Goal: Transaction & Acquisition: Purchase product/service

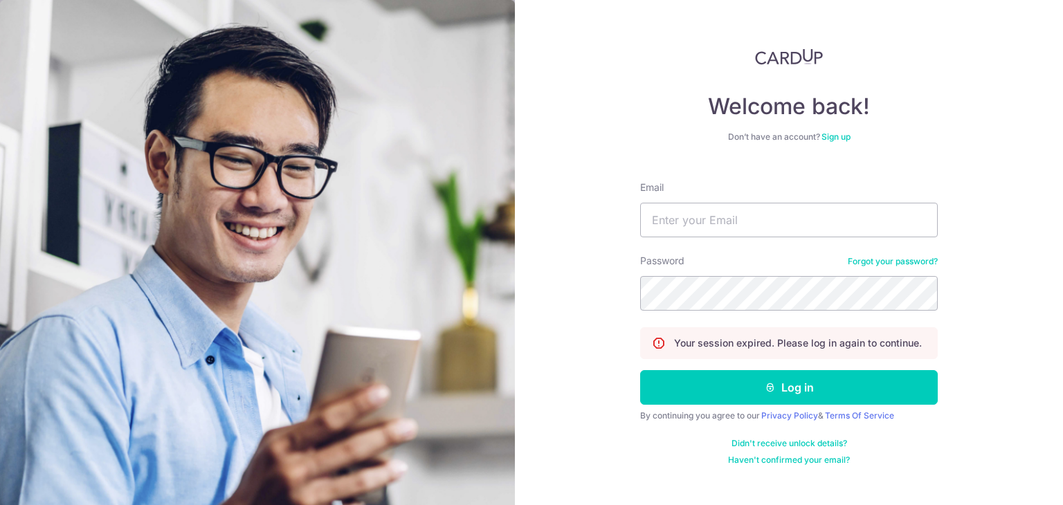
type input "[EMAIL_ADDRESS][DOMAIN_NAME]"
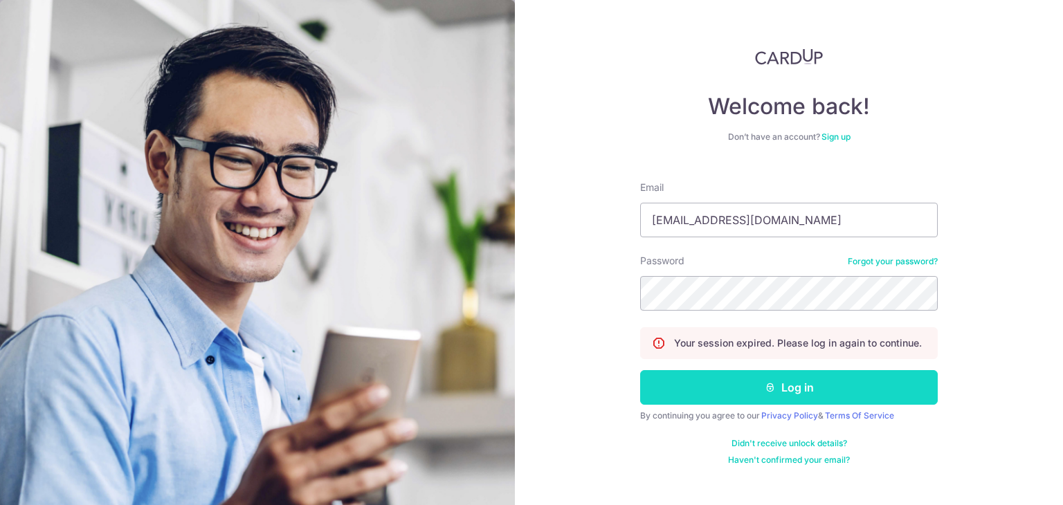
click at [780, 383] on button "Log in" at bounding box center [789, 387] width 298 height 35
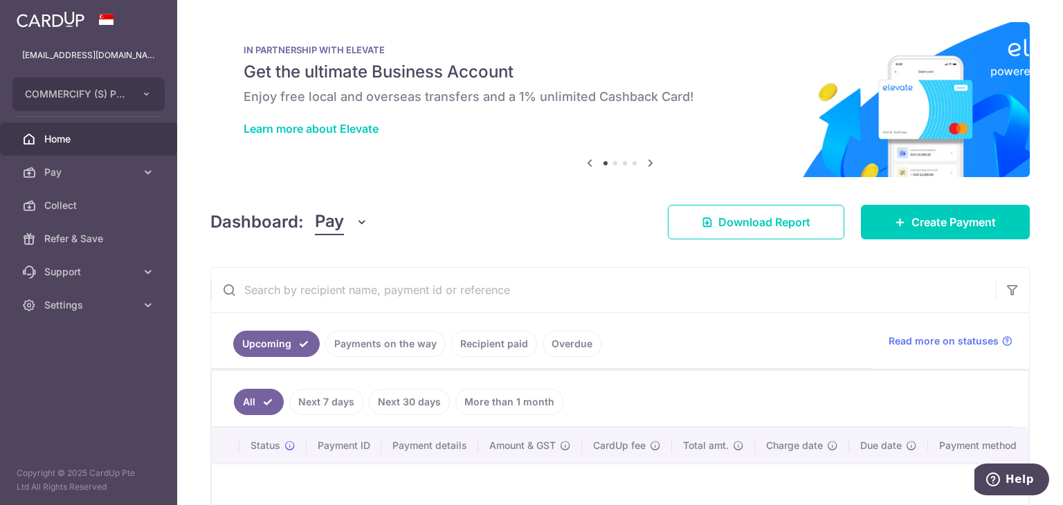
click at [490, 344] on link "Recipient paid" at bounding box center [494, 344] width 86 height 26
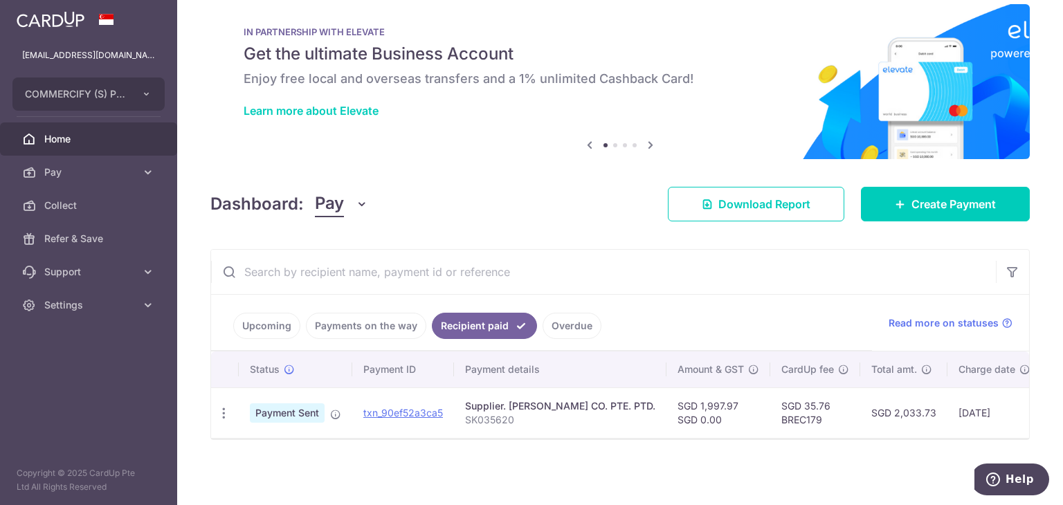
click at [368, 318] on link "Payments on the way" at bounding box center [366, 326] width 120 height 26
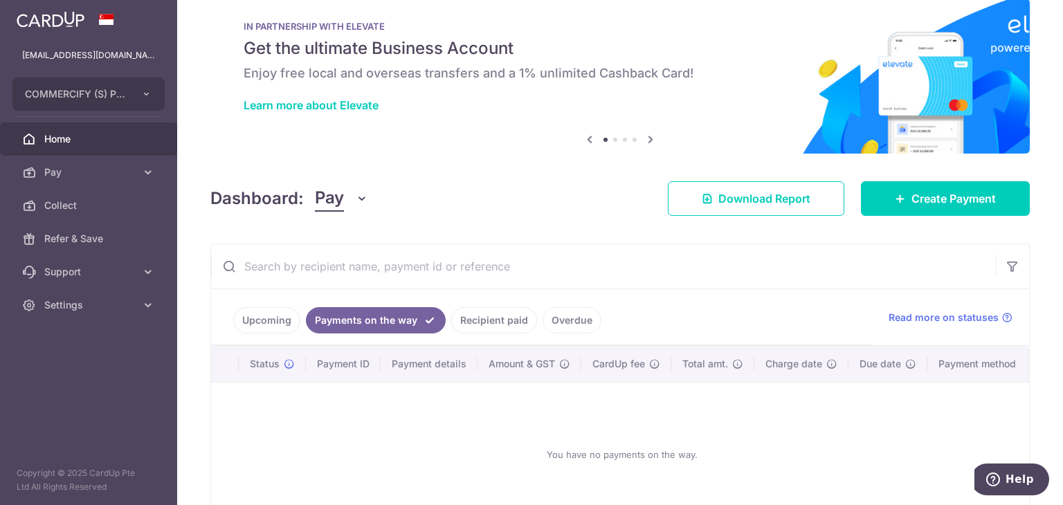
click at [253, 314] on link "Upcoming" at bounding box center [266, 320] width 67 height 26
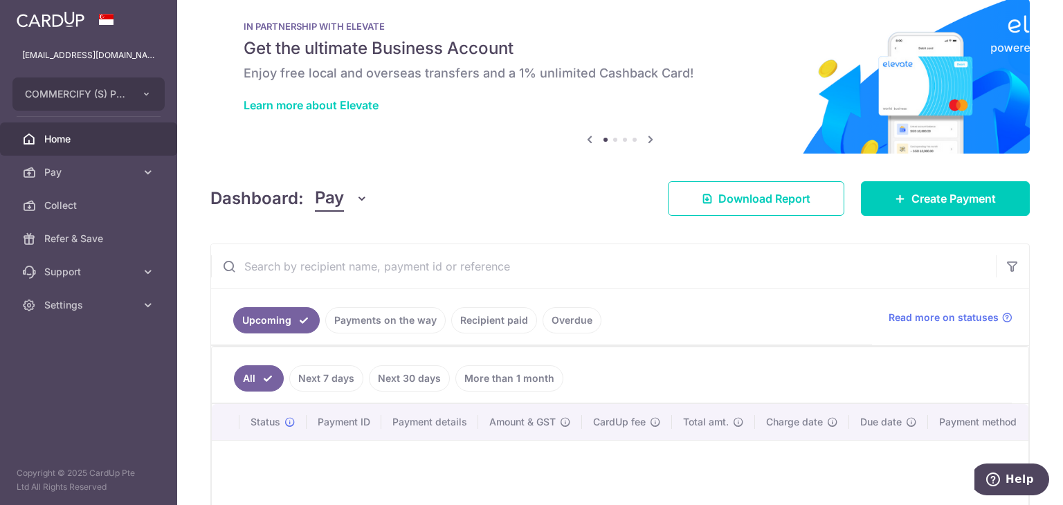
click at [583, 318] on link "Overdue" at bounding box center [572, 320] width 59 height 26
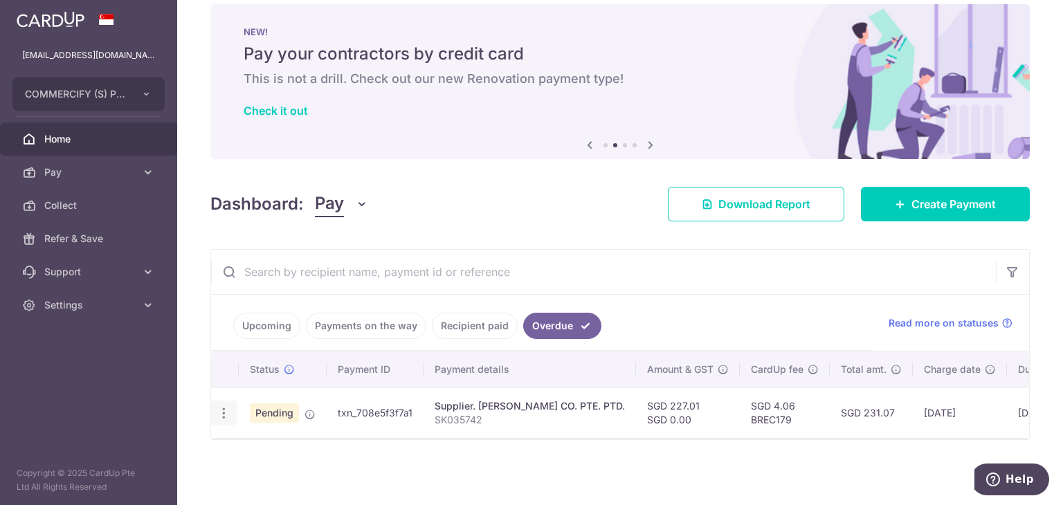
click at [227, 406] on icon "button" at bounding box center [224, 413] width 15 height 15
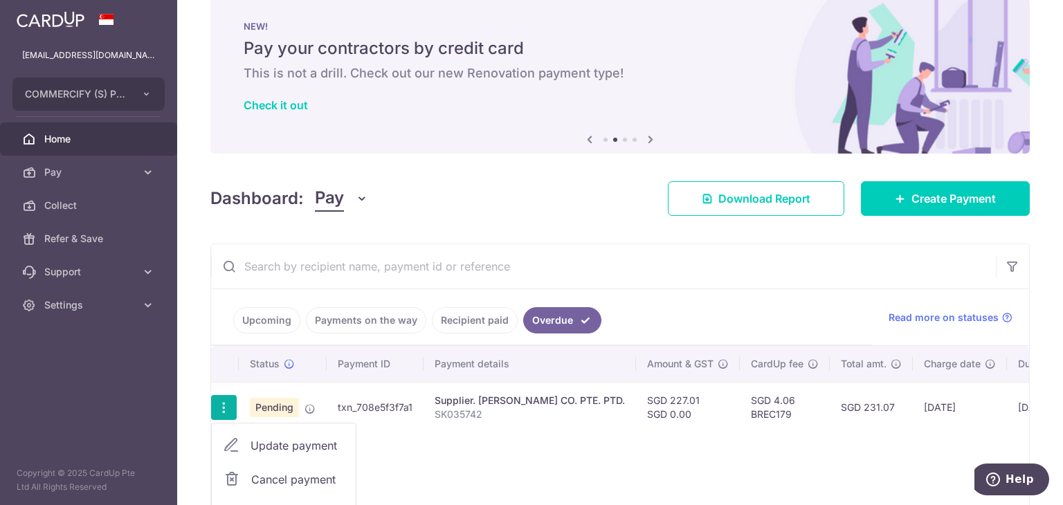
click at [435, 457] on div "Status Payment ID Payment details Amount & GST CardUp fee Total amt. Charge dat…" at bounding box center [620, 445] width 818 height 199
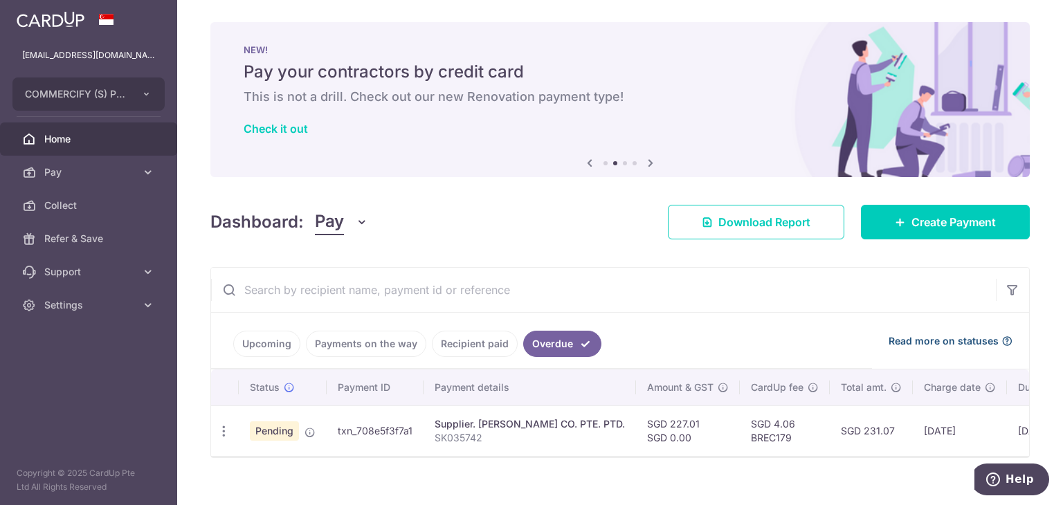
click at [975, 345] on span "Read more on statuses" at bounding box center [944, 341] width 110 height 14
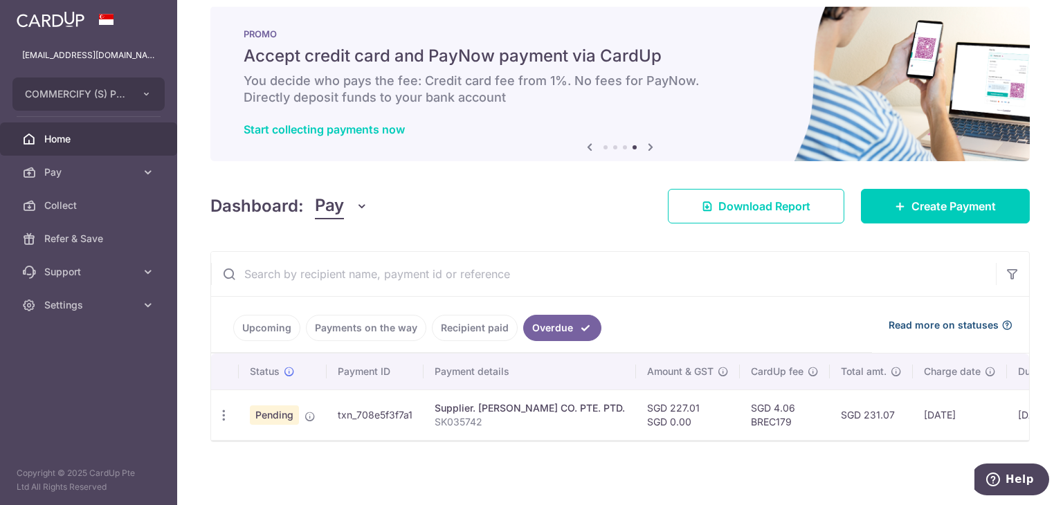
scroll to position [24, 0]
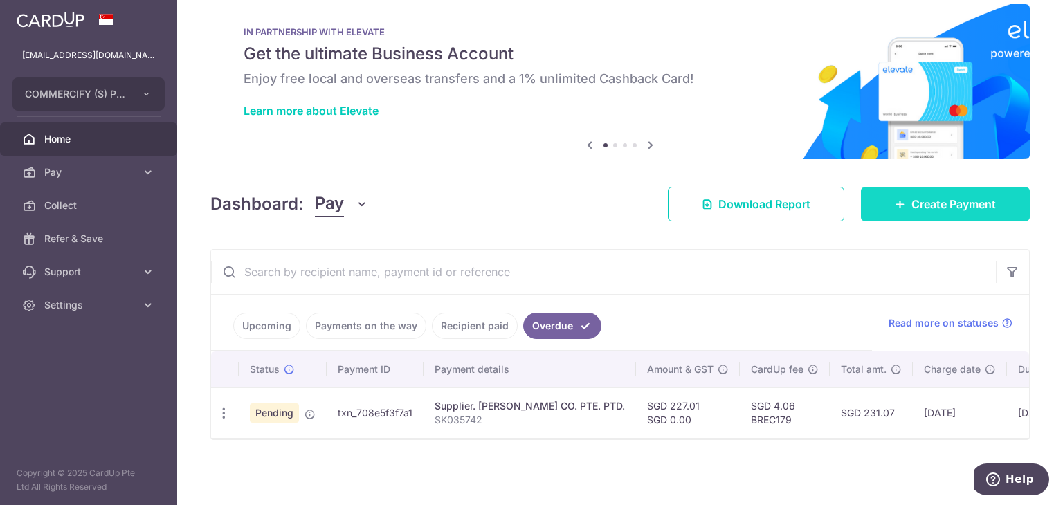
click at [922, 203] on span "Create Payment" at bounding box center [953, 204] width 84 height 17
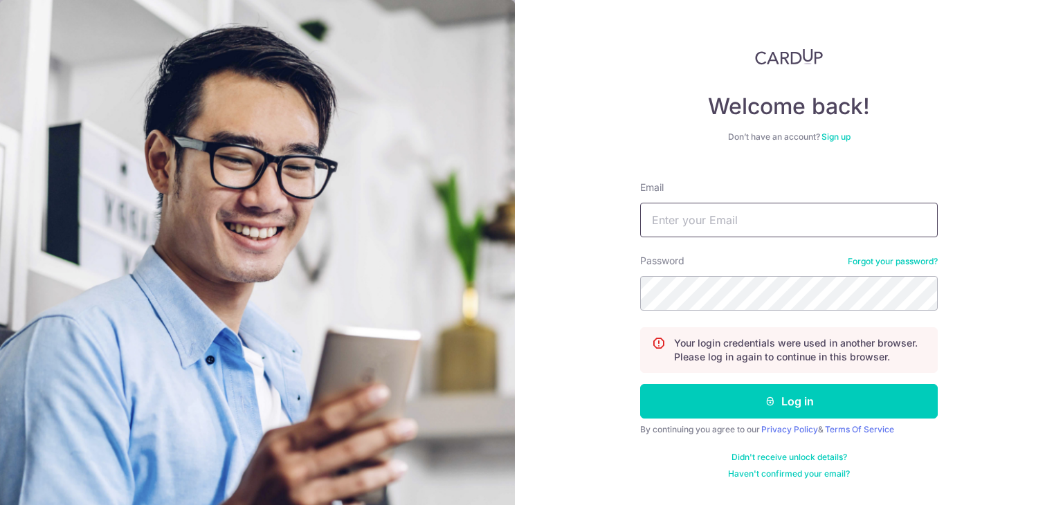
click at [689, 222] on input "Email" at bounding box center [789, 220] width 298 height 35
type input "thedailymart88@gmail.com"
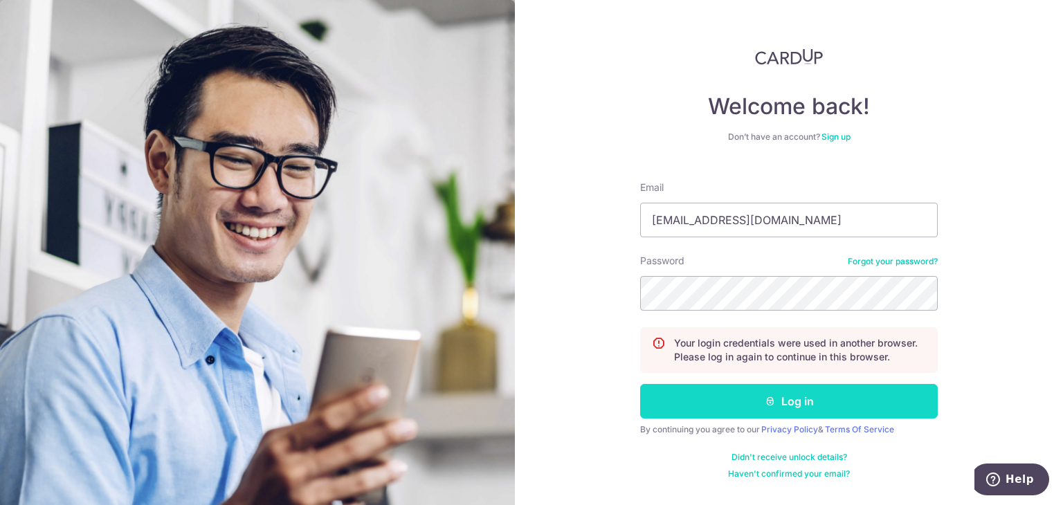
click at [747, 417] on button "Log in" at bounding box center [789, 401] width 298 height 35
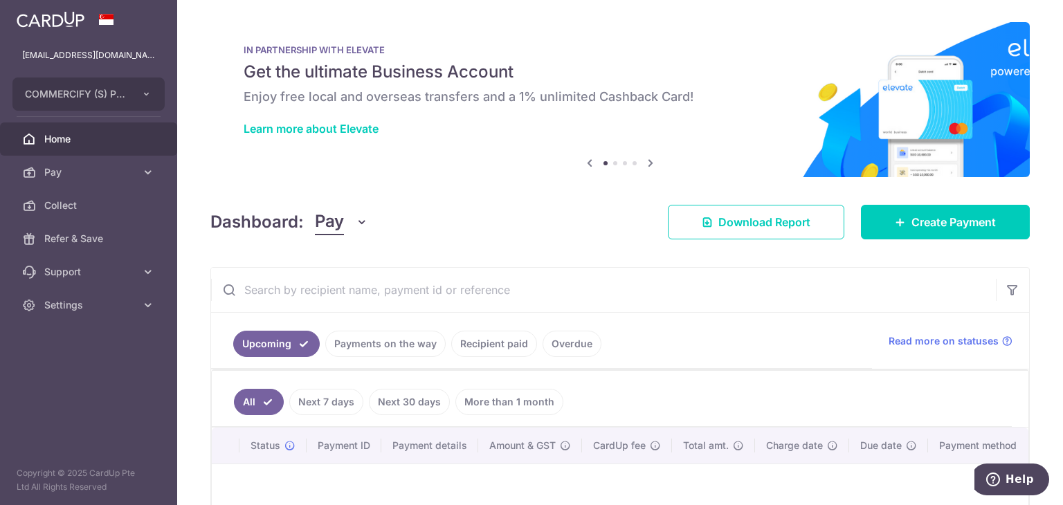
click at [217, 143] on div "IN PARTNERSHIP WITH ELEVATE Get the ultimate Business Account Enjoy free local …" at bounding box center [619, 91] width 819 height 138
click at [628, 230] on div "Dashboard: Pay Pay Collect Download Report Create Payment" at bounding box center [619, 219] width 819 height 40
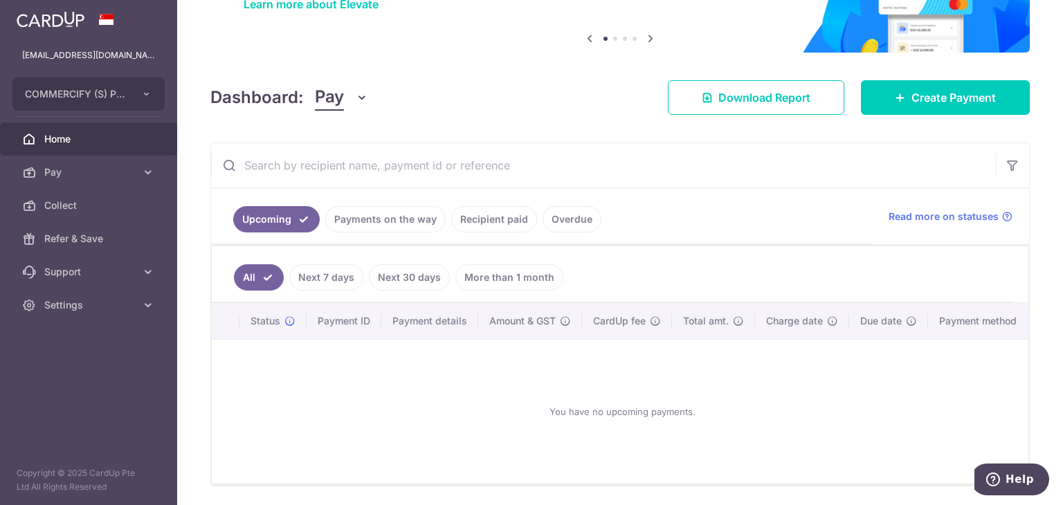
scroll to position [138, 0]
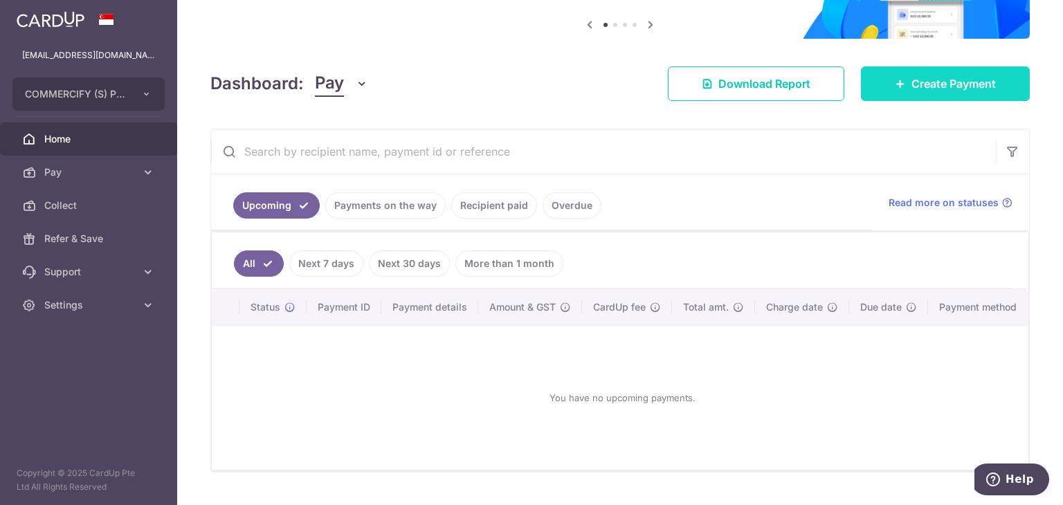
click at [923, 89] on span "Create Payment" at bounding box center [953, 83] width 84 height 17
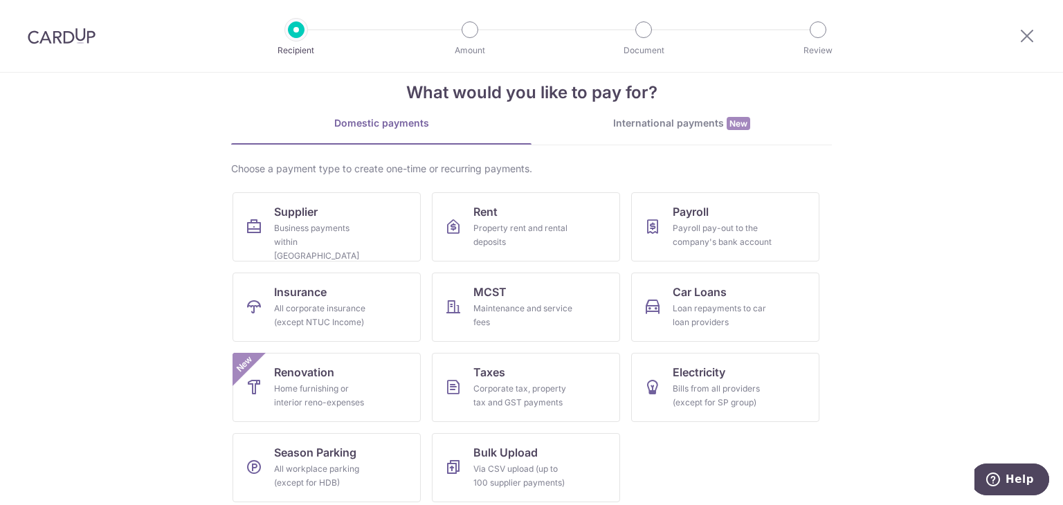
scroll to position [33, 0]
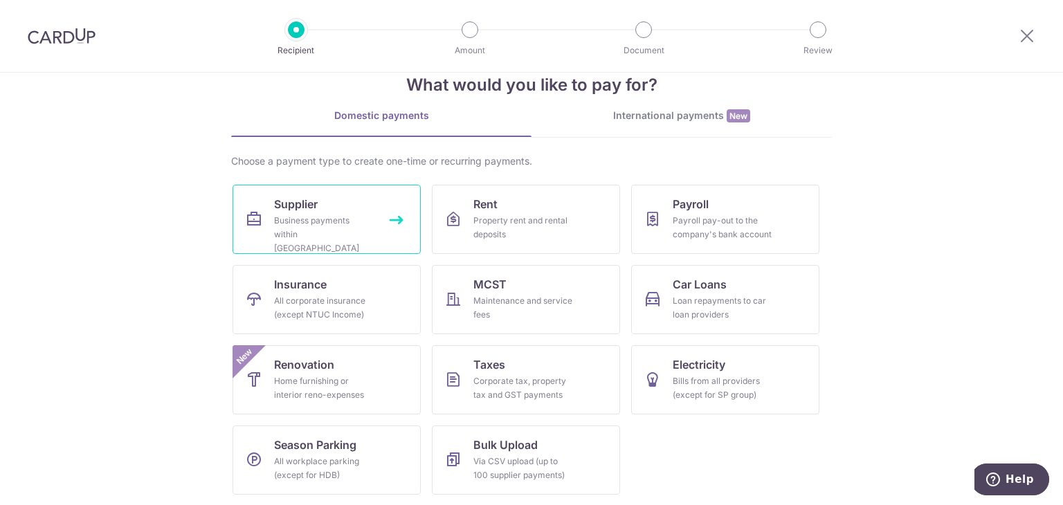
click at [316, 223] on div "Business payments within Singapore" at bounding box center [324, 235] width 100 height 42
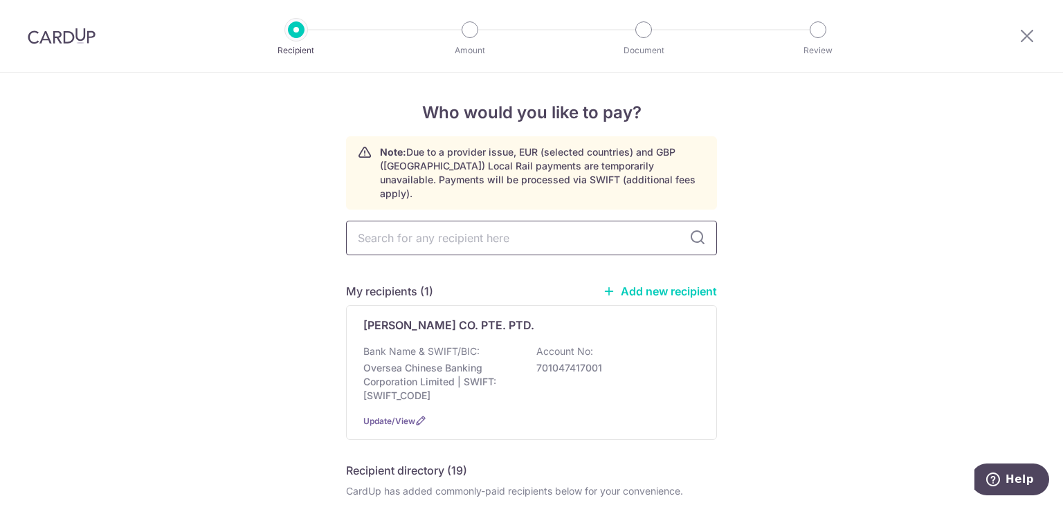
click at [450, 227] on input "text" at bounding box center [531, 238] width 371 height 35
click at [631, 284] on link "Add new recipient" at bounding box center [660, 291] width 114 height 14
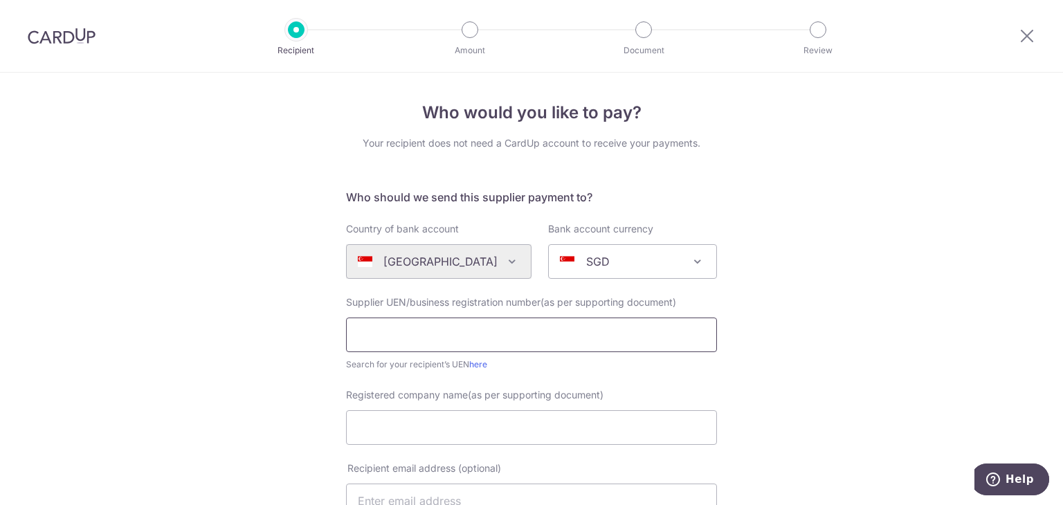
click at [409, 331] on input "text" at bounding box center [531, 335] width 371 height 35
click at [116, 271] on div "Who would you like to pay? Your recipient does not need a CardUp account to rec…" at bounding box center [531, 503] width 1063 height 861
click at [390, 333] on input "text" at bounding box center [531, 335] width 371 height 35
paste input "06000100CGH1"
type input "06000100CGH1"
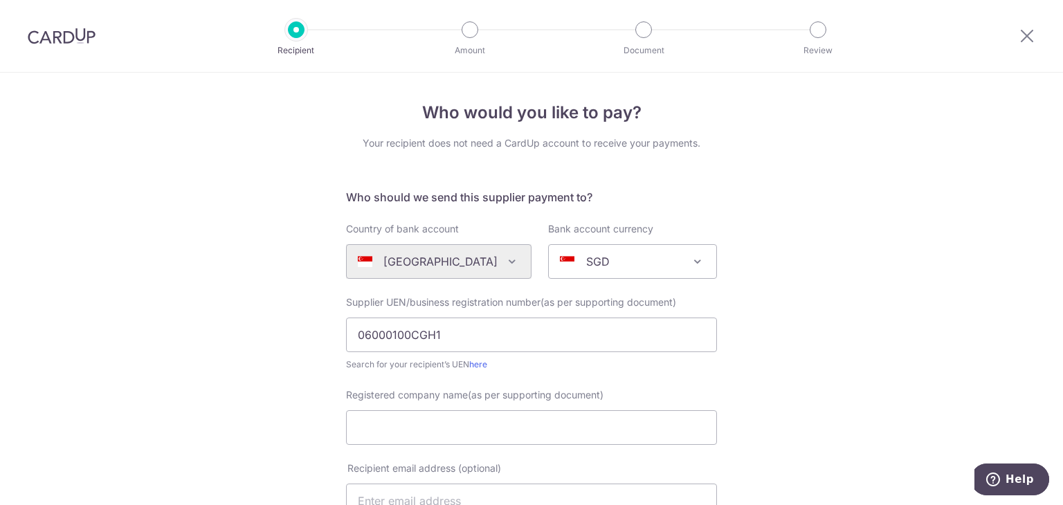
click at [221, 390] on div "Who would you like to pay? Your recipient does not need a CardUp account to rec…" at bounding box center [531, 503] width 1063 height 861
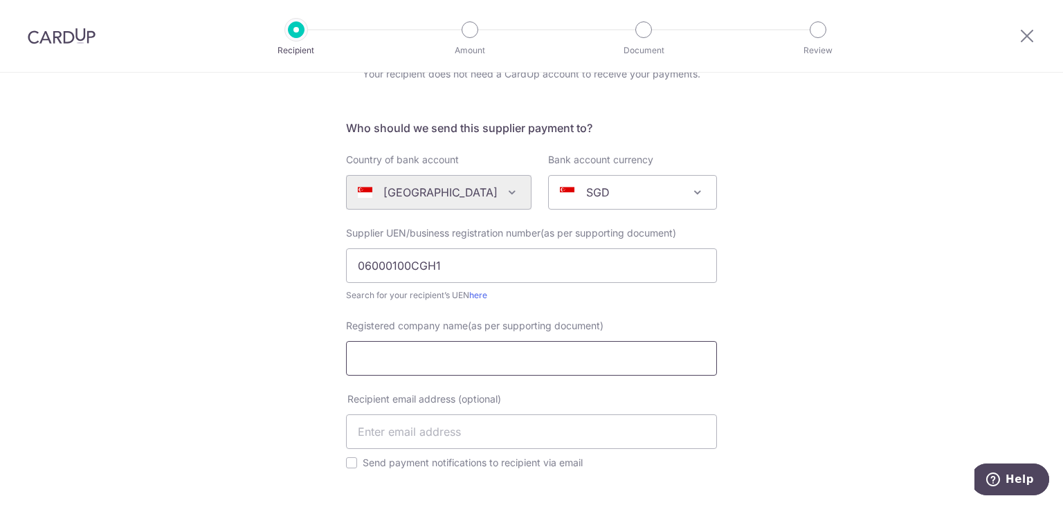
click at [408, 363] on input "Registered company name(as per supporting document)" at bounding box center [531, 358] width 371 height 35
click at [507, 362] on input "Registered company name(as per supporting document)" at bounding box center [531, 358] width 371 height 35
paste input "Chip Guan Heng"
type input "Chip Guan Heng"
click at [196, 365] on div "Who would you like to pay? Your recipient does not need a CardUp account to rec…" at bounding box center [531, 433] width 1063 height 861
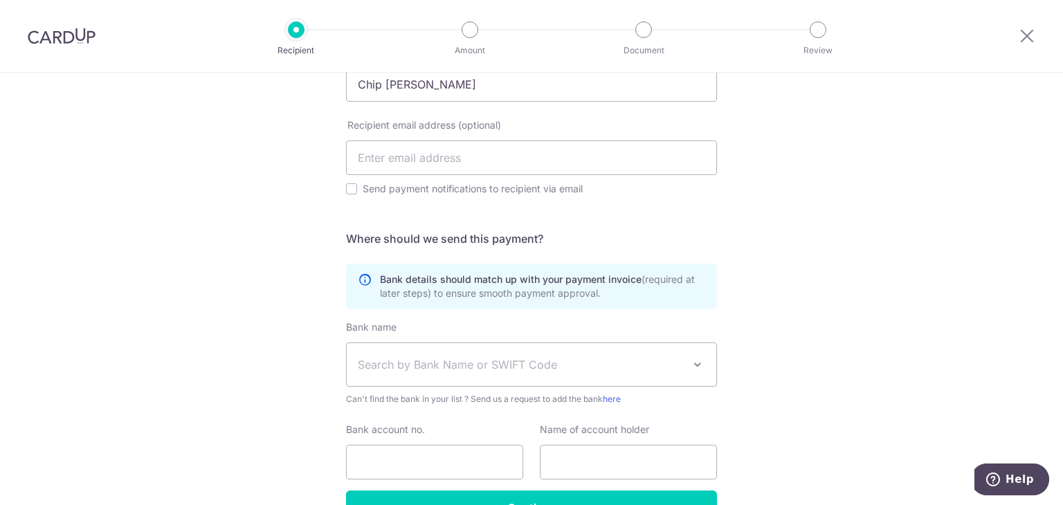
scroll to position [346, 0]
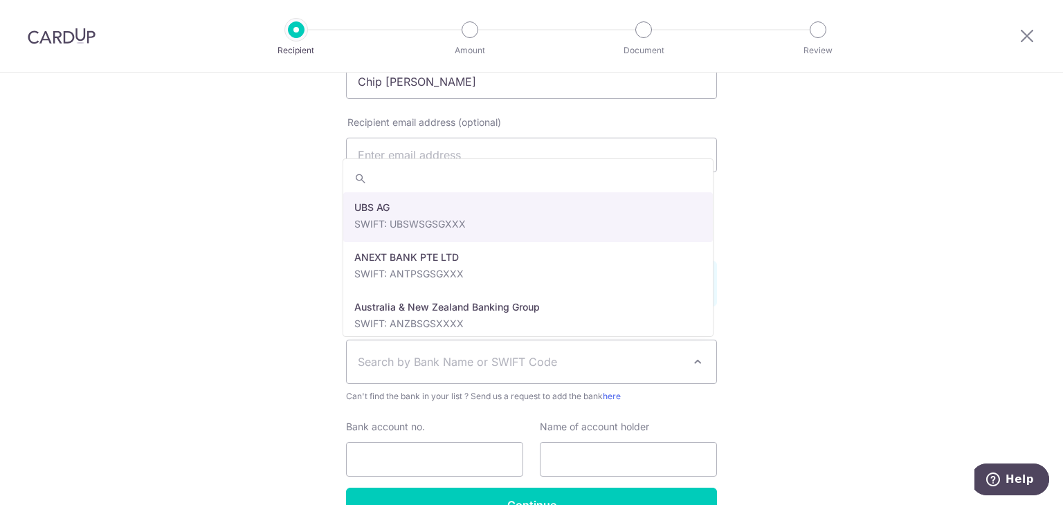
click at [436, 363] on span "Search by Bank Name or SWIFT Code" at bounding box center [520, 362] width 325 height 17
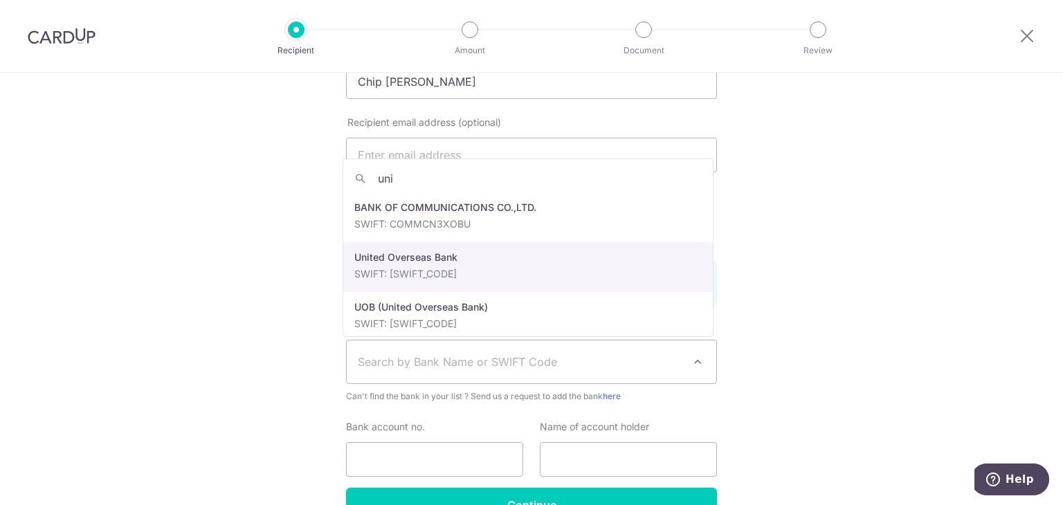
type input "uni"
select select "23668"
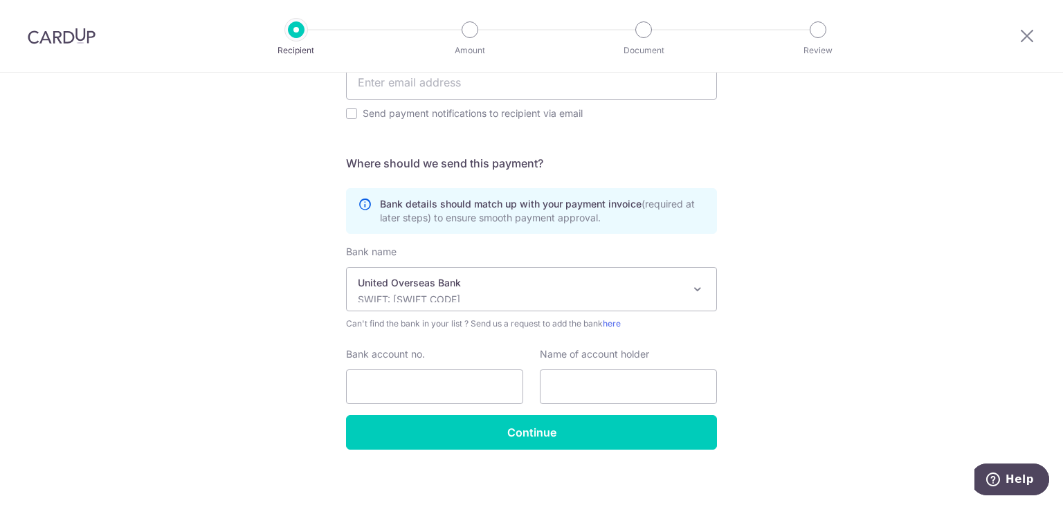
scroll to position [428, 0]
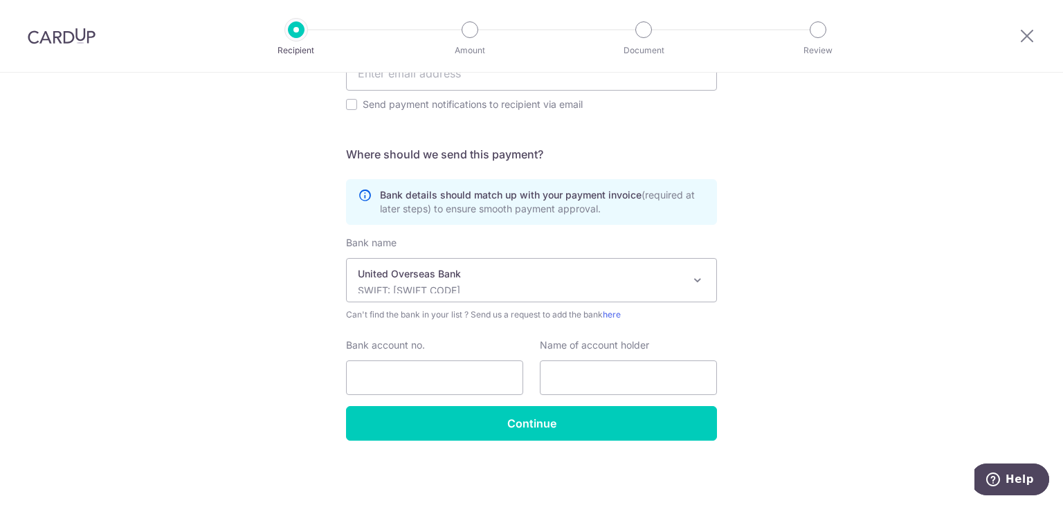
click at [136, 344] on div "Who would you like to pay? Your recipient does not need a CardUp account to rec…" at bounding box center [531, 75] width 1063 height 861
click at [404, 373] on input "Bank account no." at bounding box center [434, 378] width 177 height 35
paste input "[PHONE_NUMBER]"
type input "[PHONE_NUMBER]"
click at [570, 379] on input "text" at bounding box center [628, 378] width 177 height 35
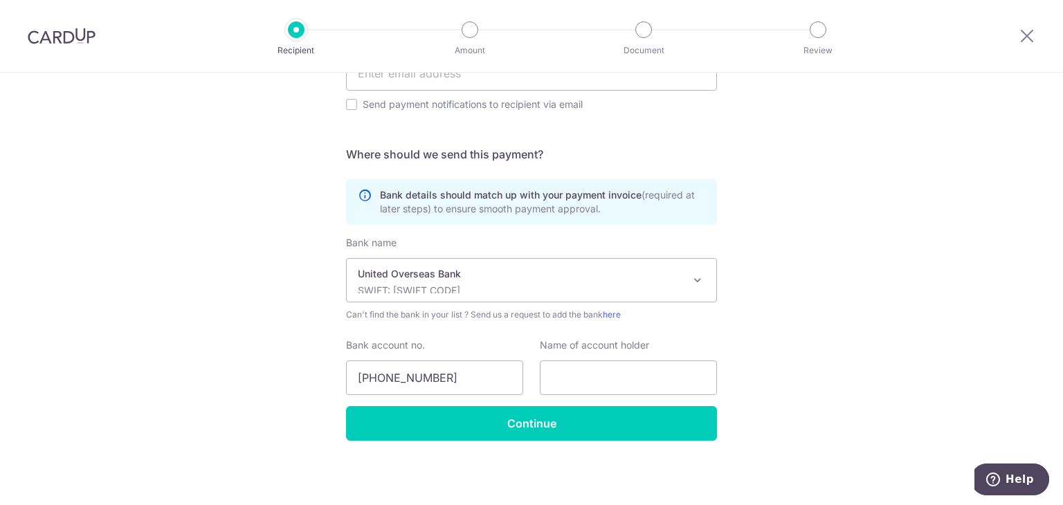
click at [197, 340] on div "Who would you like to pay? Your recipient does not need a CardUp account to rec…" at bounding box center [531, 75] width 1063 height 861
click at [561, 380] on input "text" at bounding box center [628, 378] width 177 height 35
paste input "Chip [PERSON_NAME]"
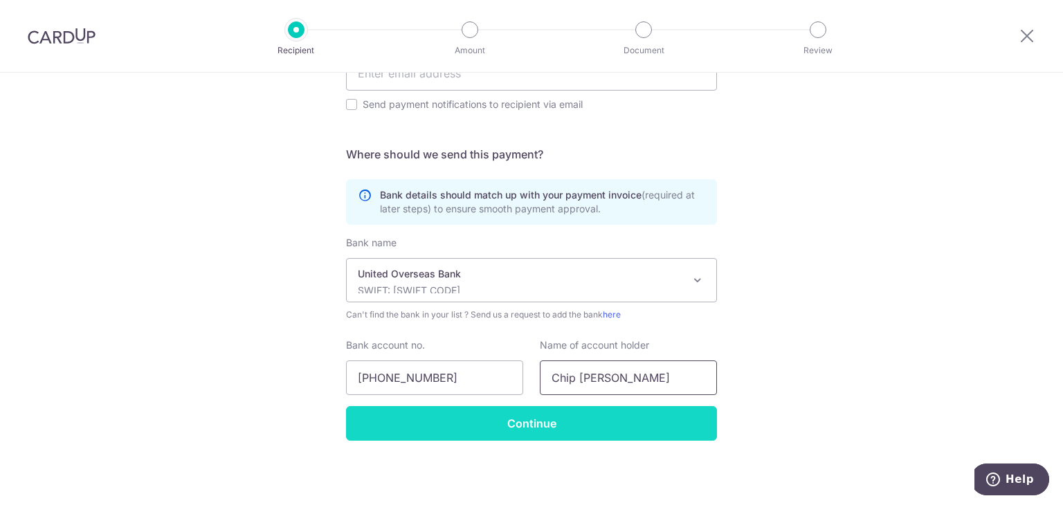
type input "Chip [PERSON_NAME]"
click at [529, 419] on input "Continue" at bounding box center [531, 423] width 371 height 35
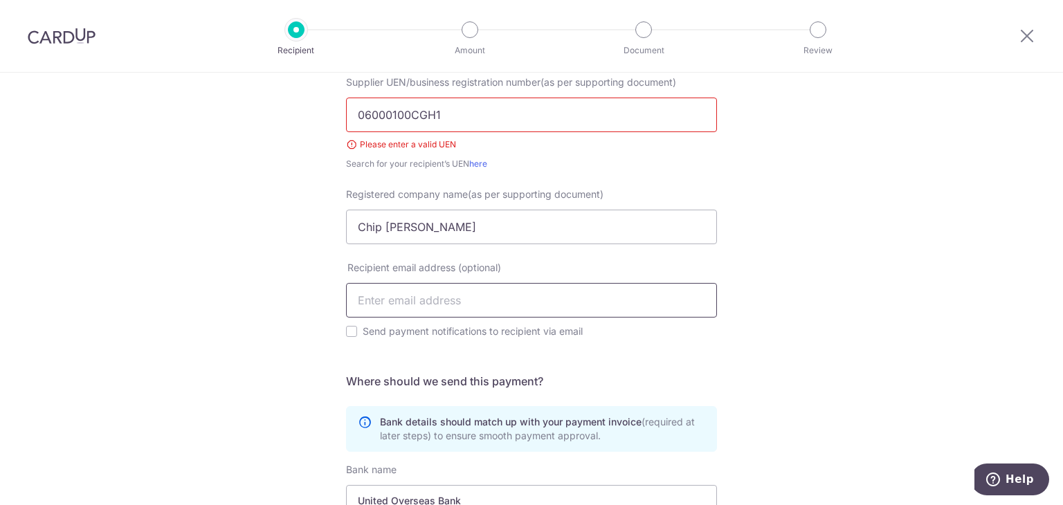
scroll to position [147, 0]
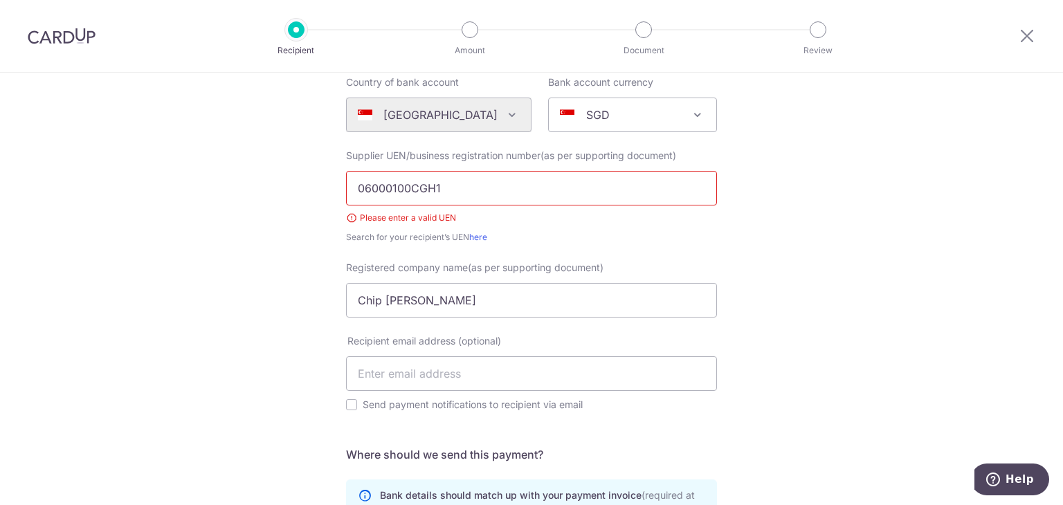
click at [456, 220] on div "Please enter a valid UEN" at bounding box center [531, 218] width 371 height 14
click at [471, 236] on link "here" at bounding box center [478, 237] width 18 height 10
click at [197, 239] on div "Who would you like to pay? Your recipient does not need a CardUp account to rec…" at bounding box center [531, 382] width 1063 height 913
drag, startPoint x: 472, startPoint y: 187, endPoint x: 188, endPoint y: 185, distance: 284.4
click at [188, 185] on div "Who would you like to pay? Your recipient does not need a CardUp account to rec…" at bounding box center [531, 382] width 1063 height 913
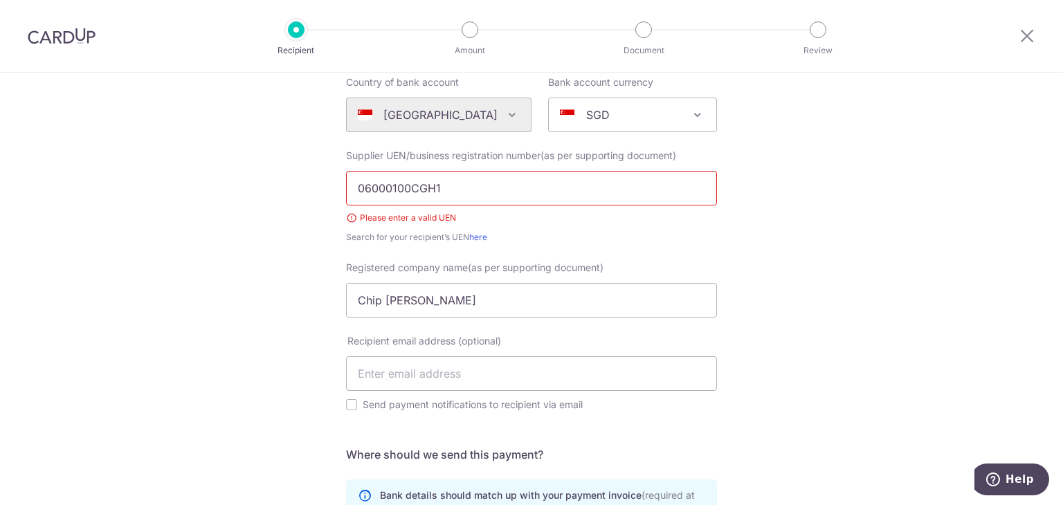
drag, startPoint x: 170, startPoint y: 292, endPoint x: 186, endPoint y: 294, distance: 16.1
click at [170, 292] on div "Who would you like to pay? Your recipient does not need a CardUp account to rec…" at bounding box center [531, 382] width 1063 height 913
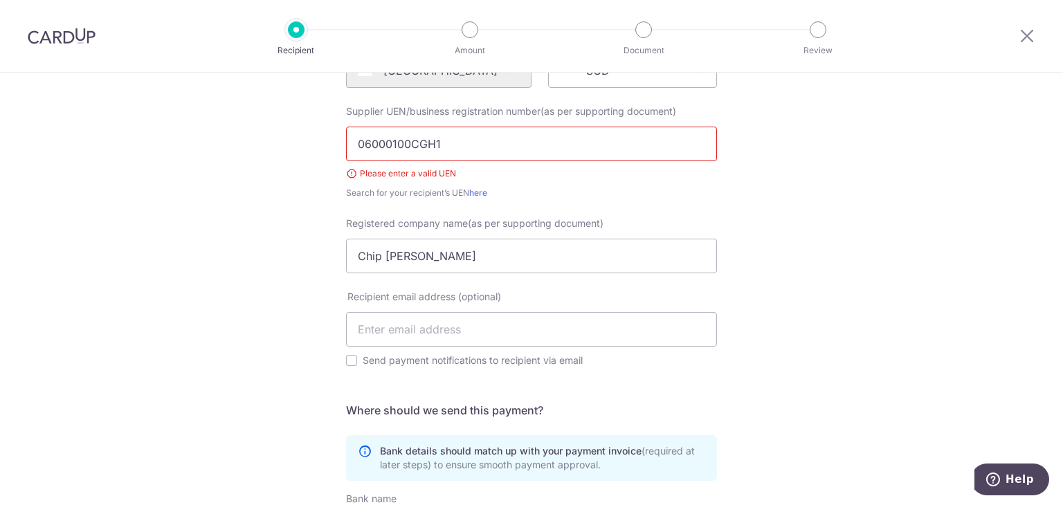
scroll to position [78, 0]
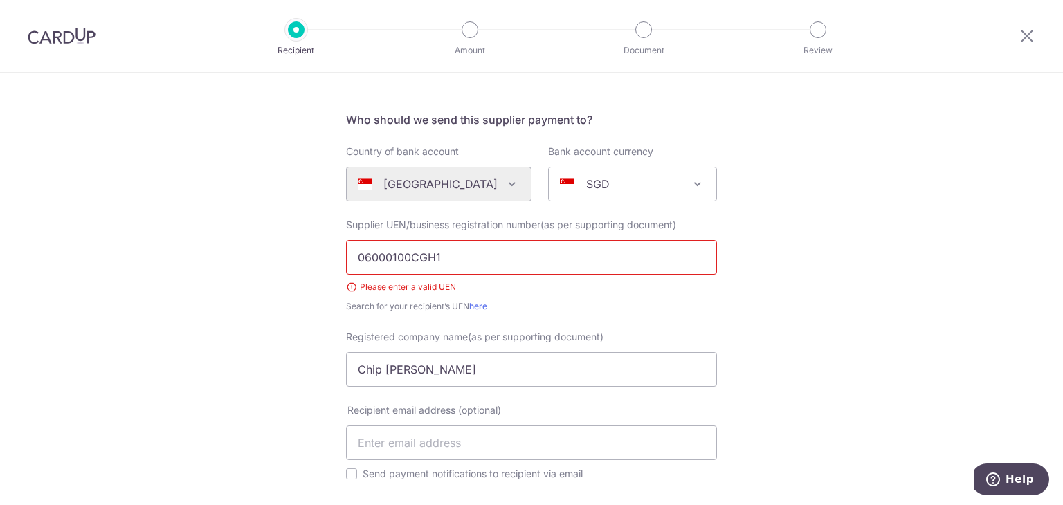
drag, startPoint x: 465, startPoint y: 255, endPoint x: 282, endPoint y: 243, distance: 183.8
click at [282, 243] on div "Who would you like to pay? Your recipient does not need a CardUp account to rec…" at bounding box center [531, 451] width 1063 height 913
click at [203, 273] on div "Who would you like to pay? Your recipient does not need a CardUp account to rec…" at bounding box center [531, 451] width 1063 height 913
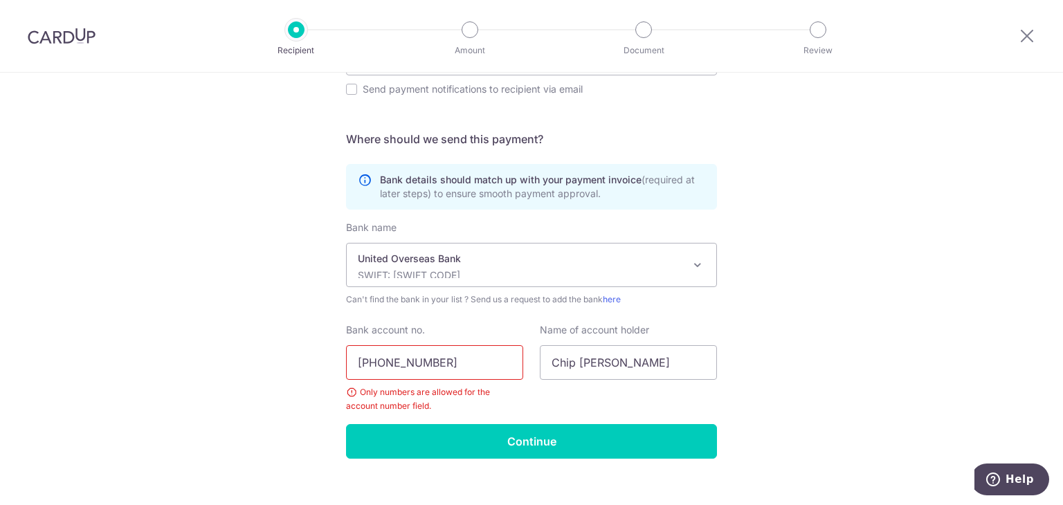
scroll to position [480, 0]
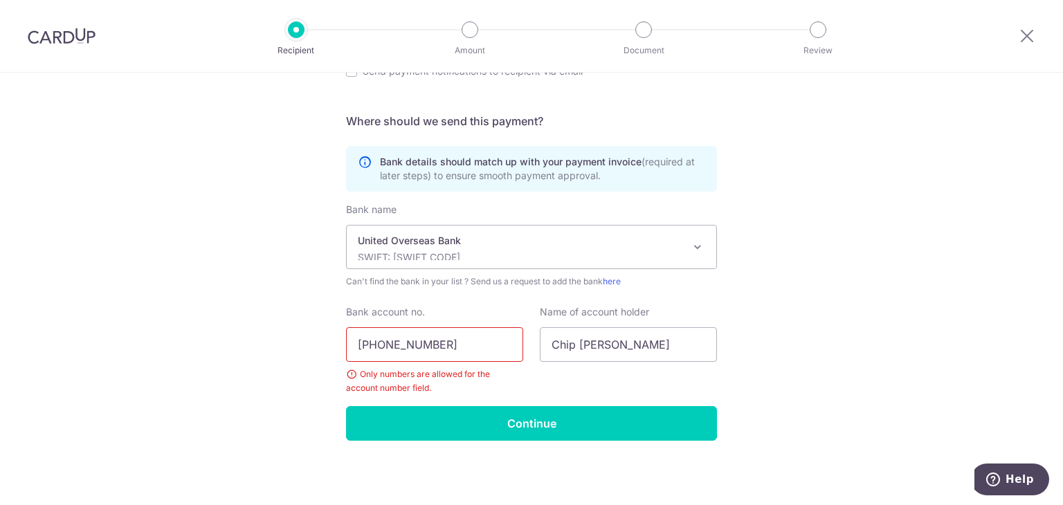
click at [374, 341] on input "311-300-4000" at bounding box center [434, 344] width 177 height 35
click at [399, 344] on input "311300-4000" at bounding box center [434, 344] width 177 height 35
type input "3113004000"
click at [235, 372] on div "Who would you like to pay? Your recipient does not need a CardUp account to rec…" at bounding box center [531, 48] width 1063 height 913
click at [202, 384] on div "Who would you like to pay? Your recipient does not need a CardUp account to rec…" at bounding box center [531, 48] width 1063 height 913
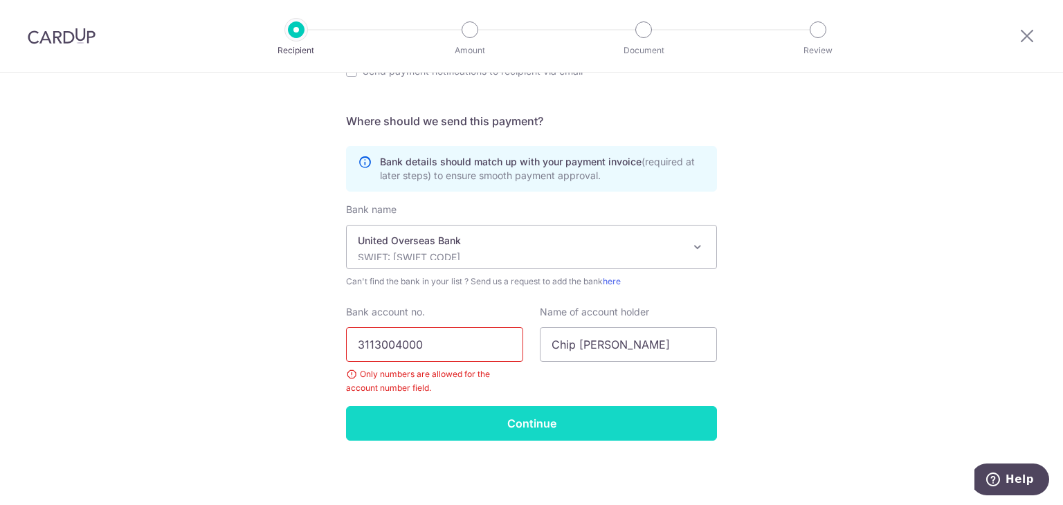
click at [495, 428] on input "Continue" at bounding box center [531, 423] width 371 height 35
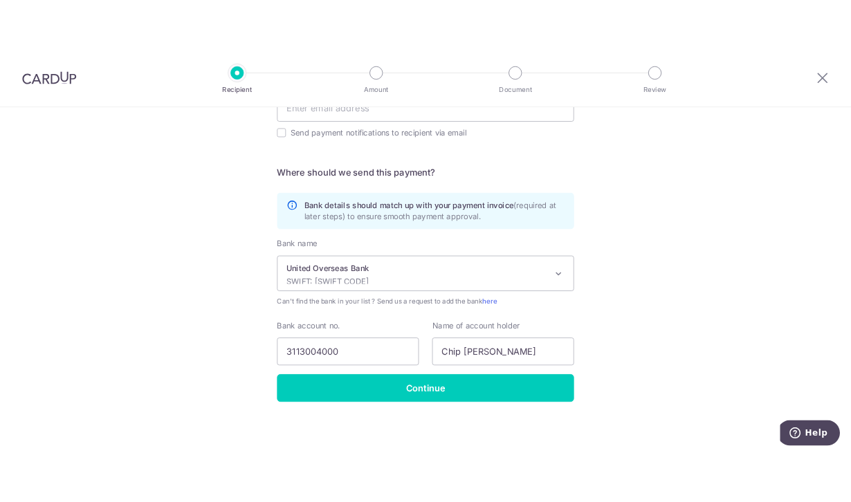
scroll to position [32, 0]
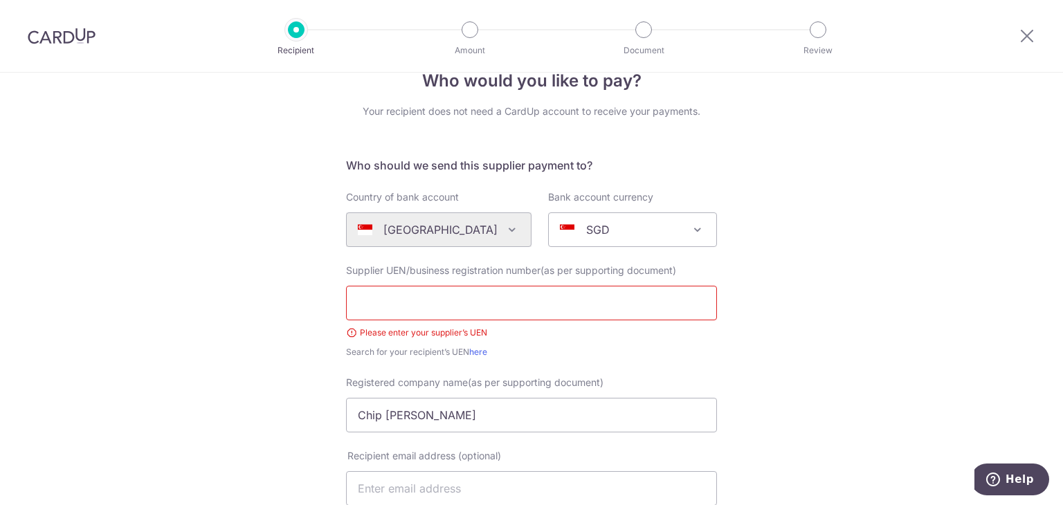
click at [608, 283] on div "Supplier UEN/business registration number(as per supporting document) Please en…" at bounding box center [531, 311] width 371 height 95
click at [601, 297] on input "text" at bounding box center [531, 303] width 371 height 35
click at [255, 294] on div "Who would you like to pay? Your recipient does not need a CardUp account to rec…" at bounding box center [531, 481] width 1063 height 880
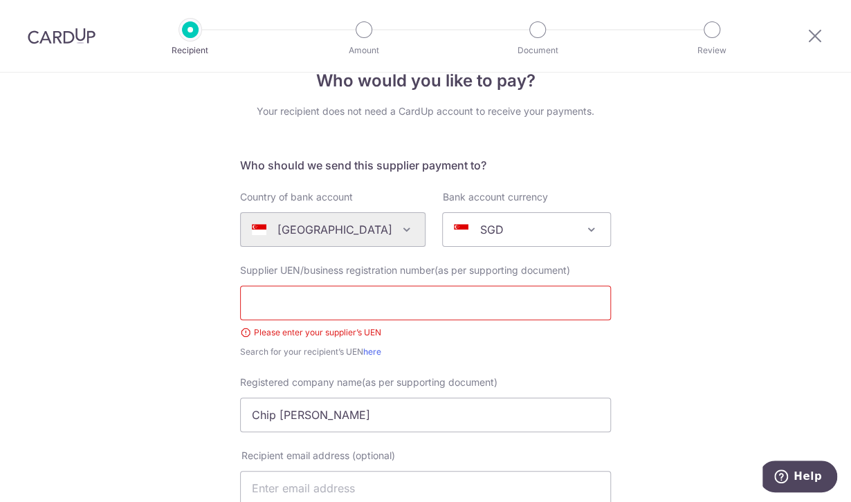
click at [391, 310] on input "text" at bounding box center [425, 303] width 371 height 35
click at [412, 291] on input "text" at bounding box center [425, 303] width 371 height 35
type input "06000100CGH1"
click at [772, 323] on div "Who would you like to pay? Your recipient does not need a CardUp account to rec…" at bounding box center [425, 481] width 851 height 880
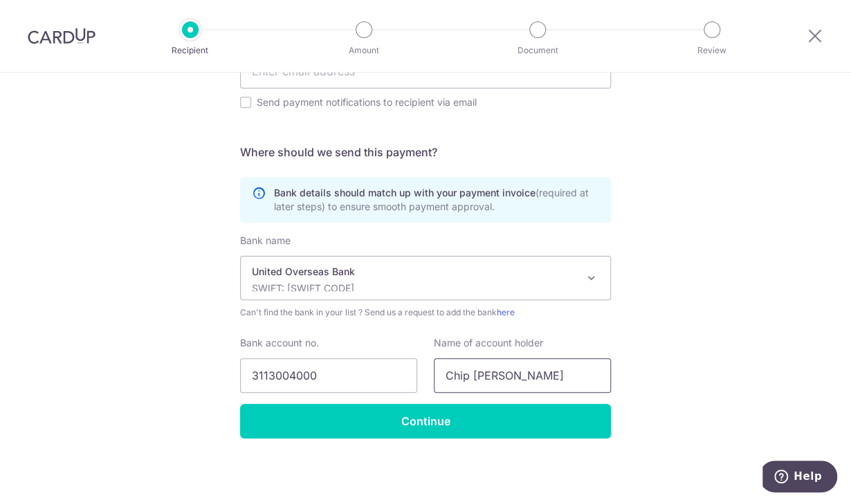
scroll to position [450, 0]
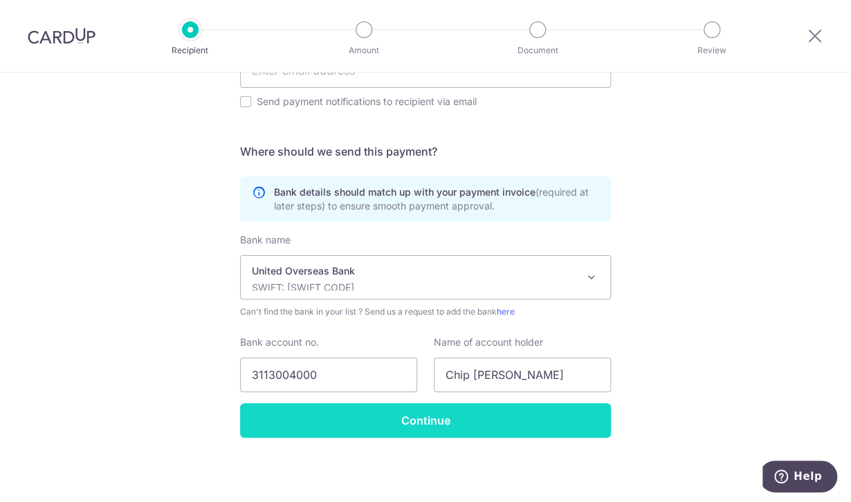
click at [476, 415] on input "Continue" at bounding box center [425, 420] width 371 height 35
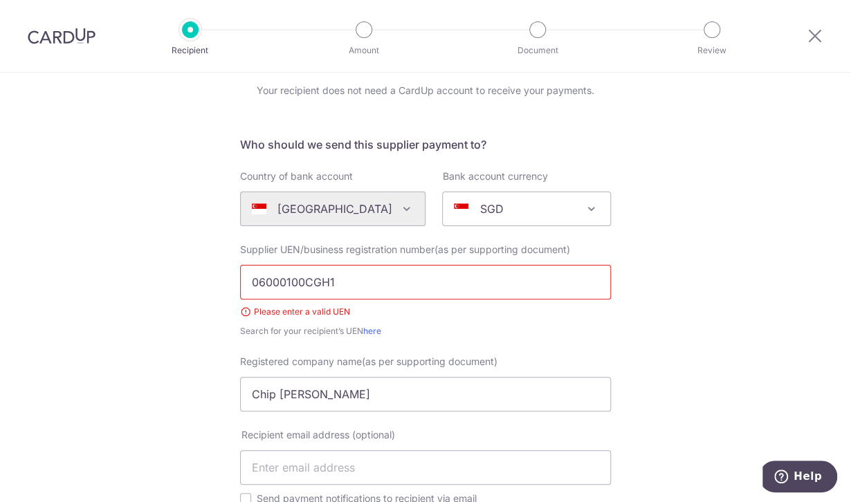
scroll to position [35, 0]
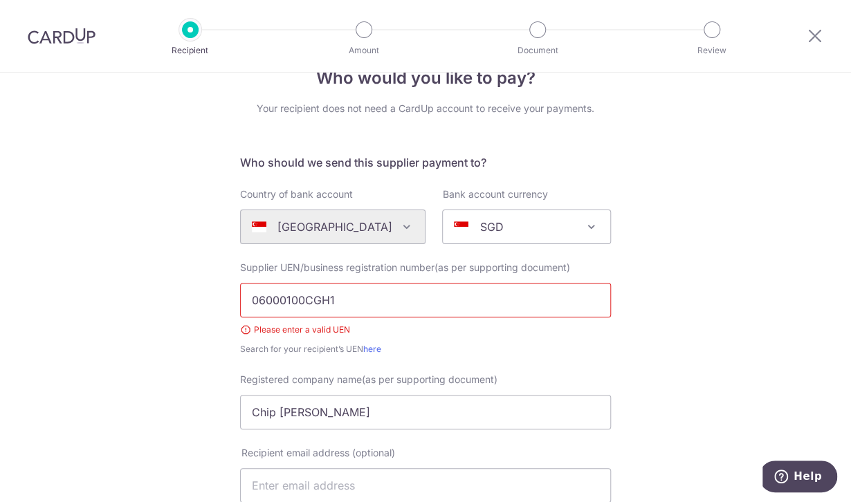
click at [345, 307] on input "06000100CGH1" at bounding box center [425, 300] width 371 height 35
type input "06000100C"
click at [720, 372] on div "Who would you like to pay? Your recipient does not need a CardUp account to rec…" at bounding box center [425, 478] width 851 height 880
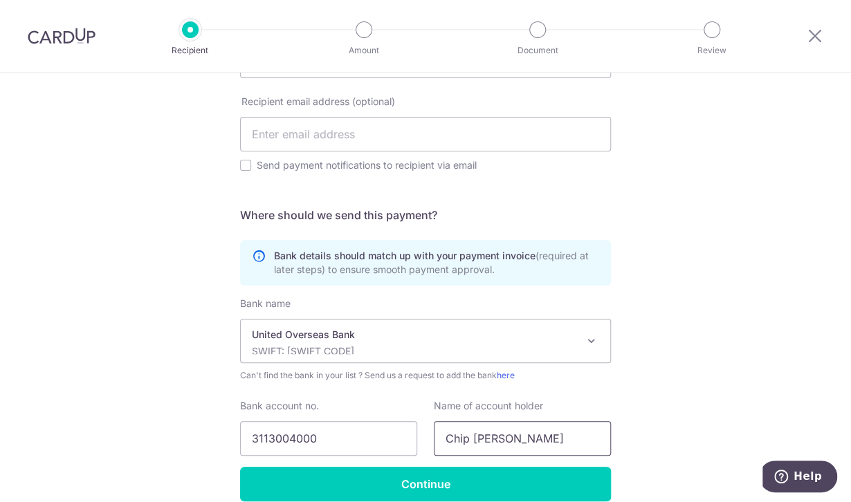
scroll to position [450, 0]
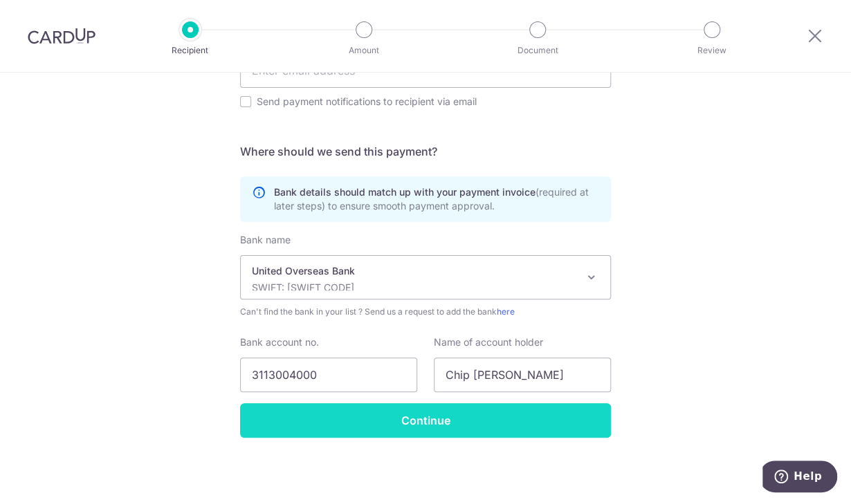
click at [330, 415] on input "Continue" at bounding box center [425, 420] width 371 height 35
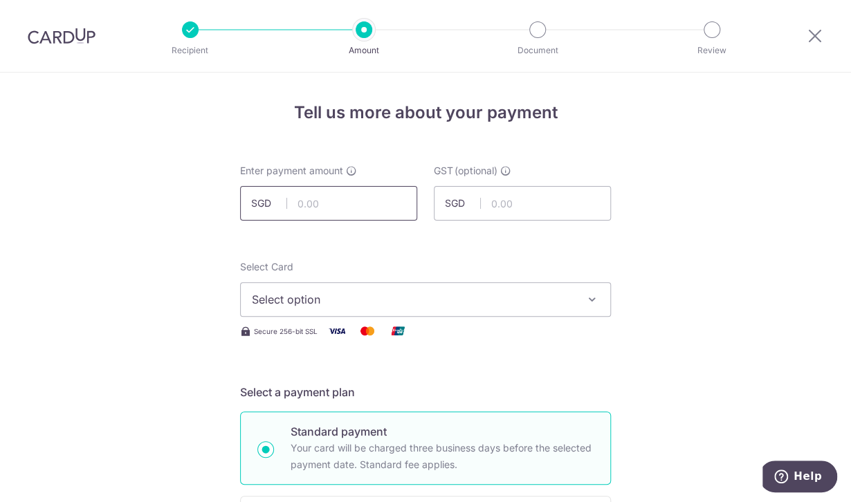
click at [293, 215] on input "text" at bounding box center [328, 203] width 177 height 35
click at [318, 203] on input "text" at bounding box center [328, 203] width 177 height 35
type input "1,120.42"
click at [406, 293] on span "Select option" at bounding box center [413, 299] width 322 height 17
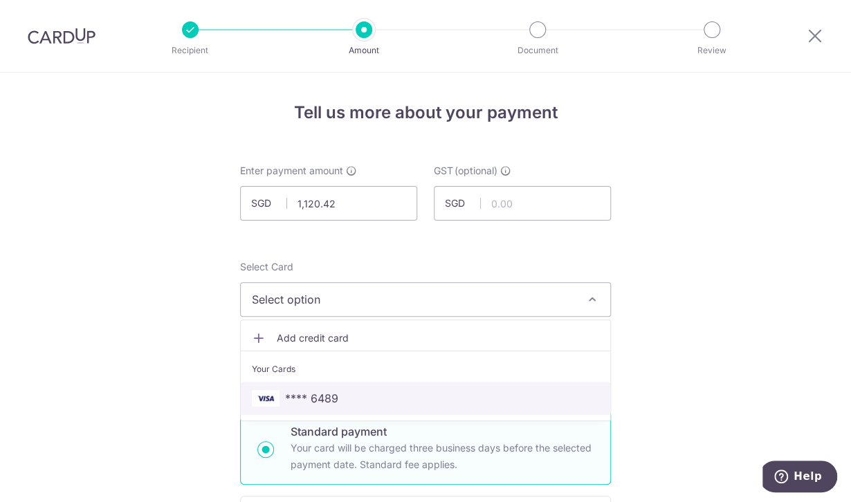
drag, startPoint x: 345, startPoint y: 397, endPoint x: 612, endPoint y: 312, distance: 280.1
click at [345, 397] on span "**** 6489" at bounding box center [425, 398] width 347 height 17
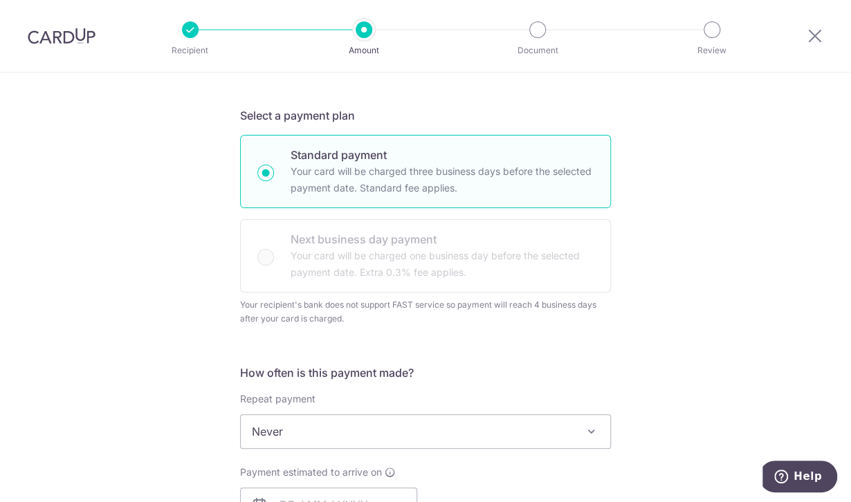
scroll to position [415, 0]
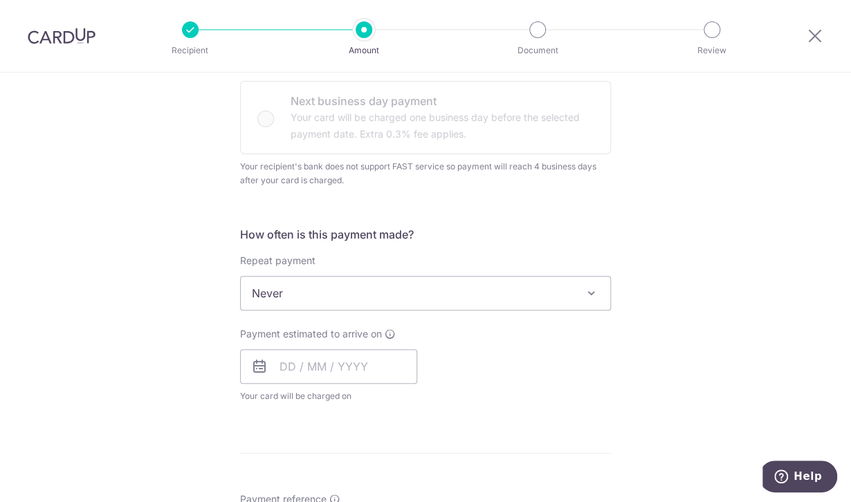
click at [378, 289] on span "Never" at bounding box center [426, 293] width 370 height 33
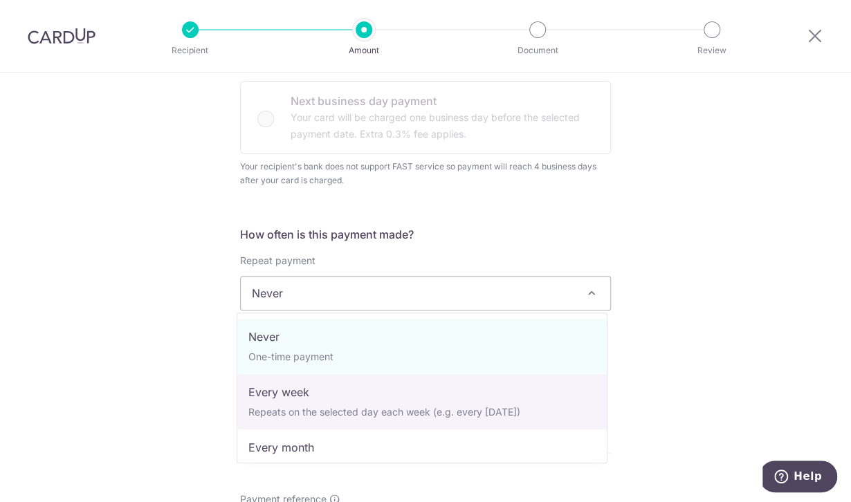
scroll to position [69, 0]
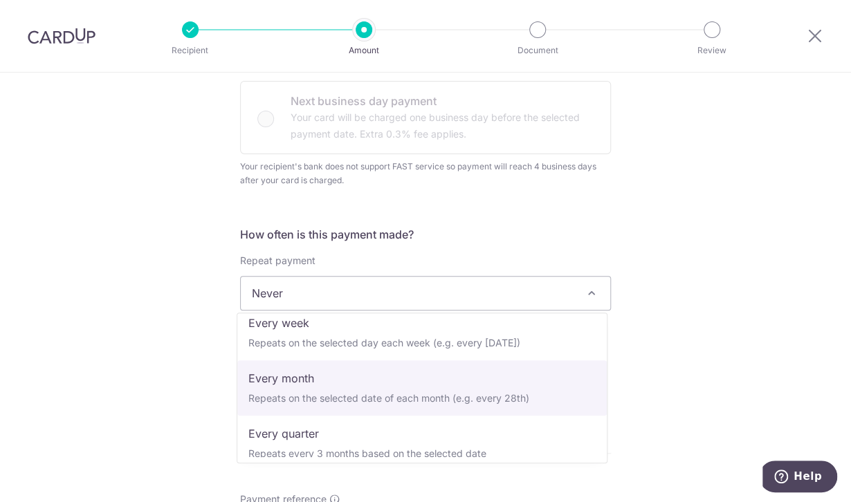
select select "3"
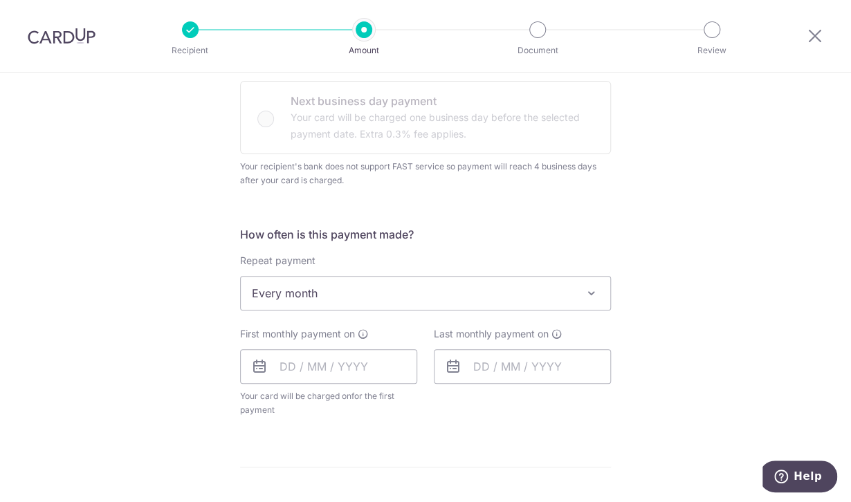
click at [671, 335] on div "Tell us more about your payment Enter payment amount SGD 1,120.42 1120.42 GST (…" at bounding box center [425, 353] width 851 height 1392
click at [298, 376] on input "text" at bounding box center [328, 366] width 177 height 35
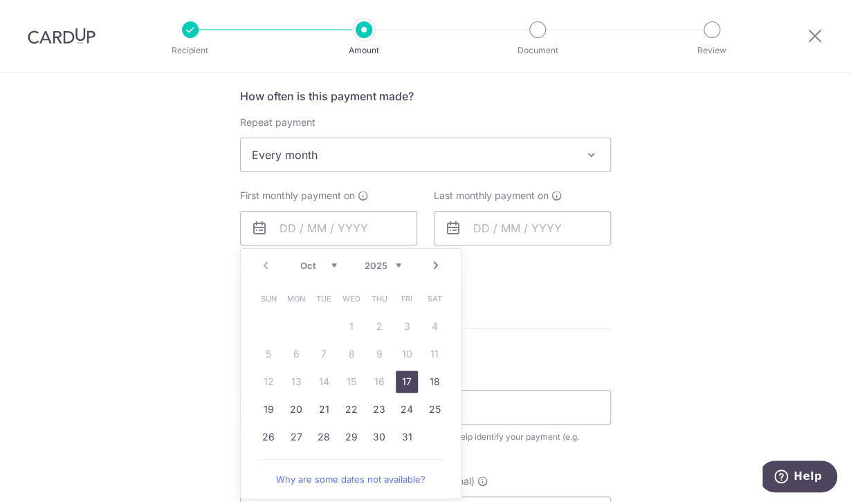
click at [401, 379] on link "17" at bounding box center [407, 382] width 22 height 22
type input "[DATE]"
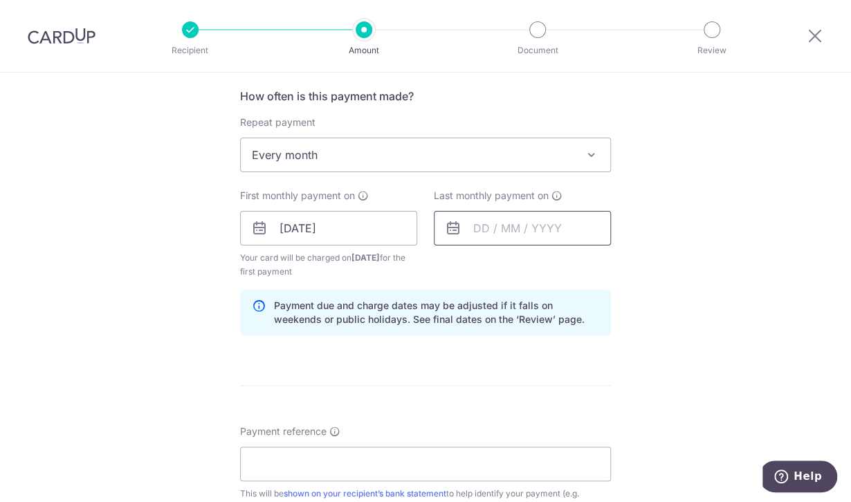
click at [472, 226] on input "text" at bounding box center [522, 228] width 177 height 35
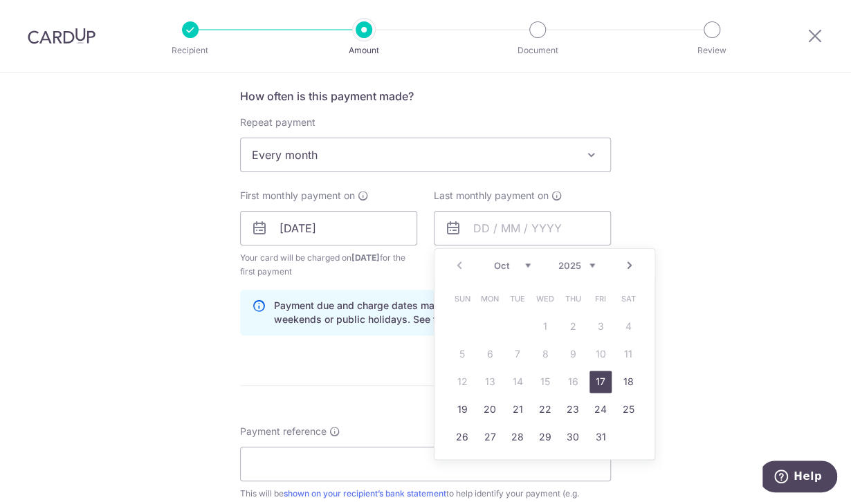
click at [525, 264] on select "Oct Nov Dec" at bounding box center [512, 265] width 37 height 11
click at [537, 435] on link "31" at bounding box center [545, 437] width 22 height 22
type input "31/12/2025"
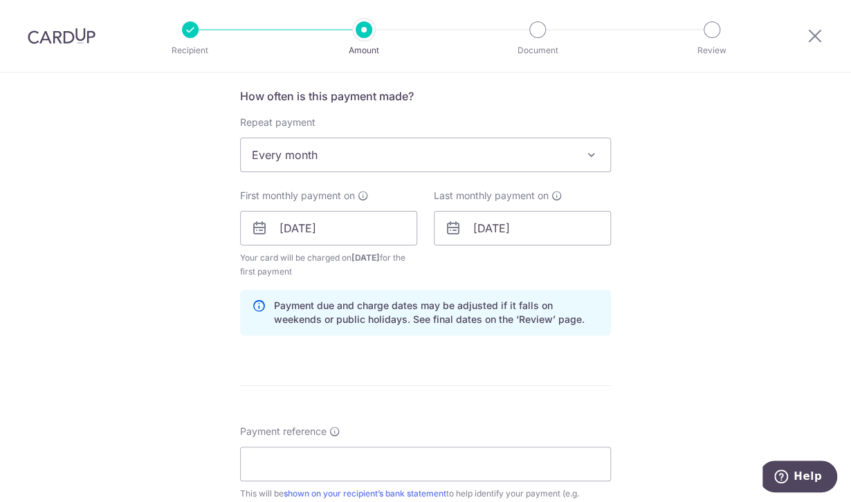
click at [695, 307] on div "Tell us more about your payment Enter payment amount SGD 1,120.42 1120.42 GST (…" at bounding box center [425, 243] width 851 height 1448
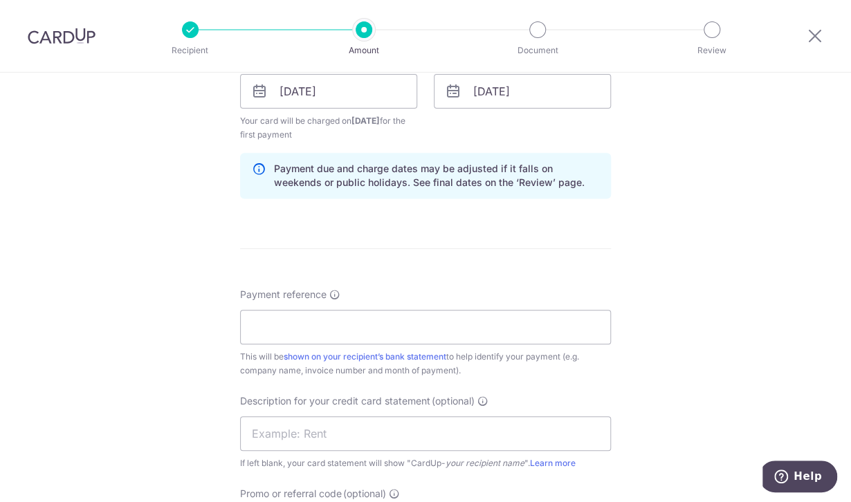
scroll to position [692, 0]
drag, startPoint x: 104, startPoint y: 311, endPoint x: 219, endPoint y: 349, distance: 121.0
click at [104, 311] on div "Tell us more about your payment Enter payment amount SGD 1,120.42 1120.42 GST (…" at bounding box center [425, 105] width 851 height 1448
click at [289, 320] on input "Payment reference" at bounding box center [425, 326] width 371 height 35
paste input "T2510303"
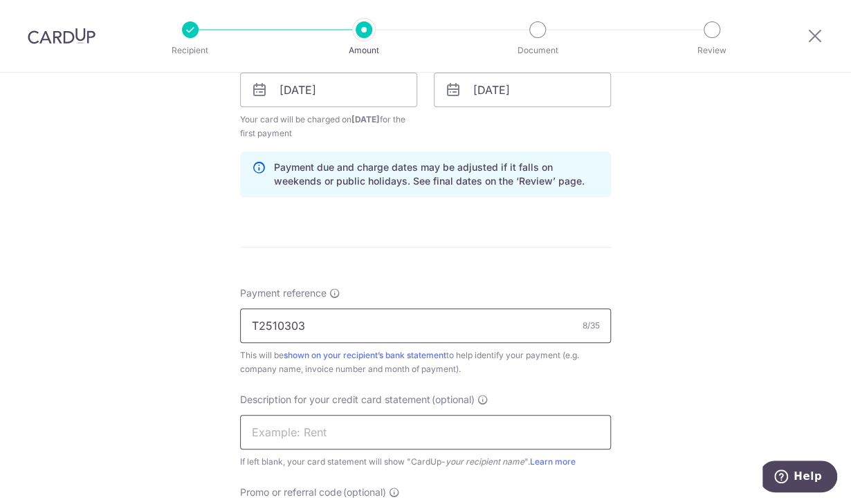
type input "T2510303"
click at [294, 421] on input "text" at bounding box center [425, 432] width 371 height 35
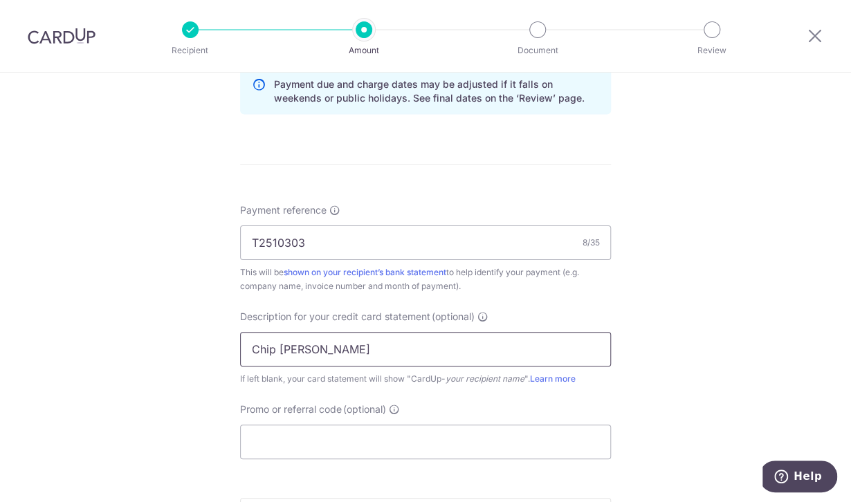
scroll to position [900, 0]
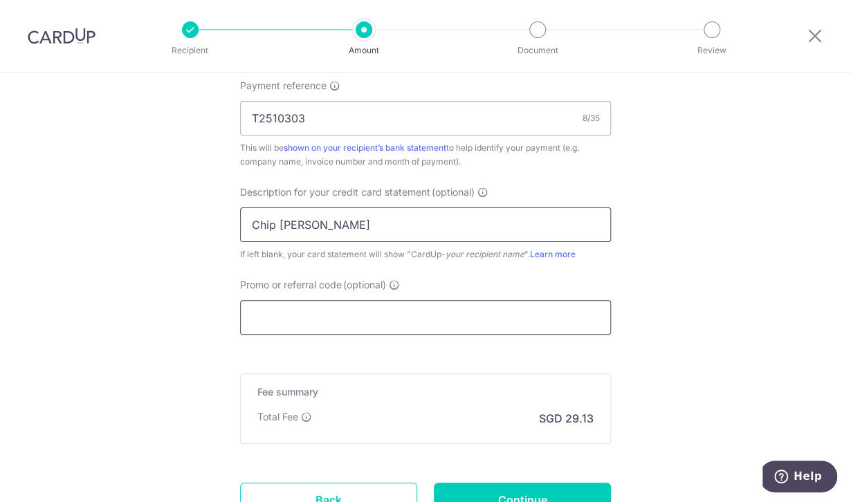
type input "Chip Guan Heng"
click at [295, 317] on input "Promo or referral code (optional)" at bounding box center [425, 317] width 371 height 35
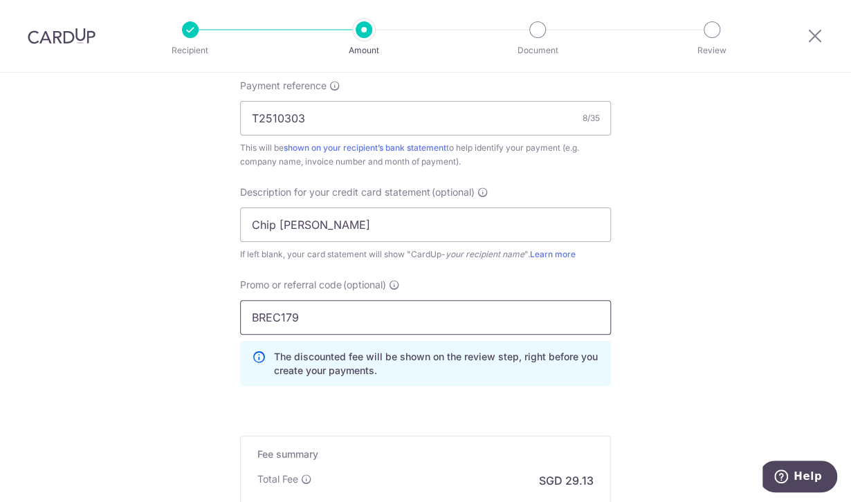
type input "BREC179"
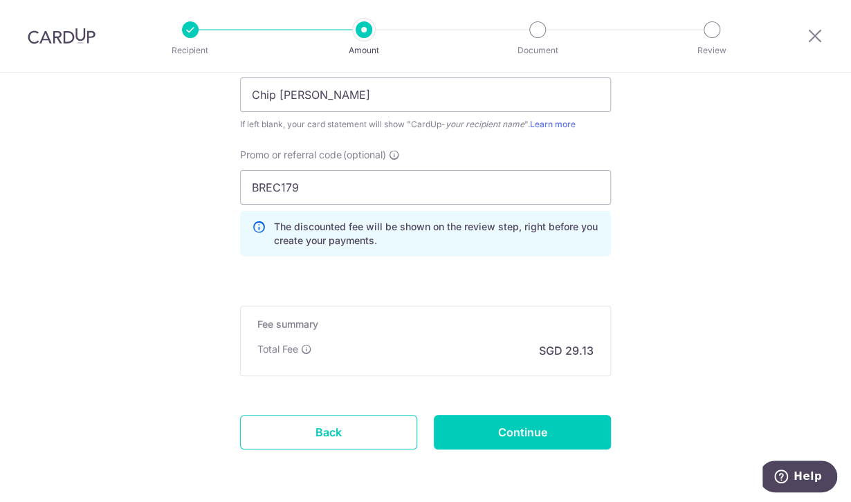
scroll to position [1079, 0]
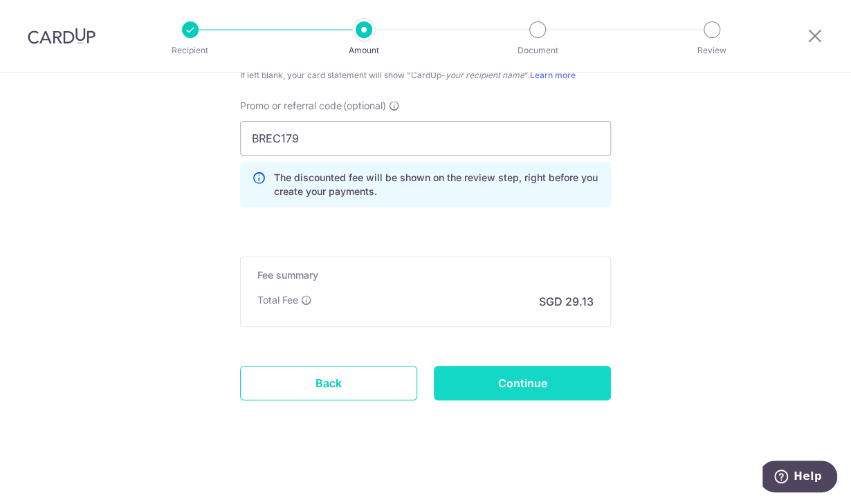
click at [542, 369] on input "Continue" at bounding box center [522, 383] width 177 height 35
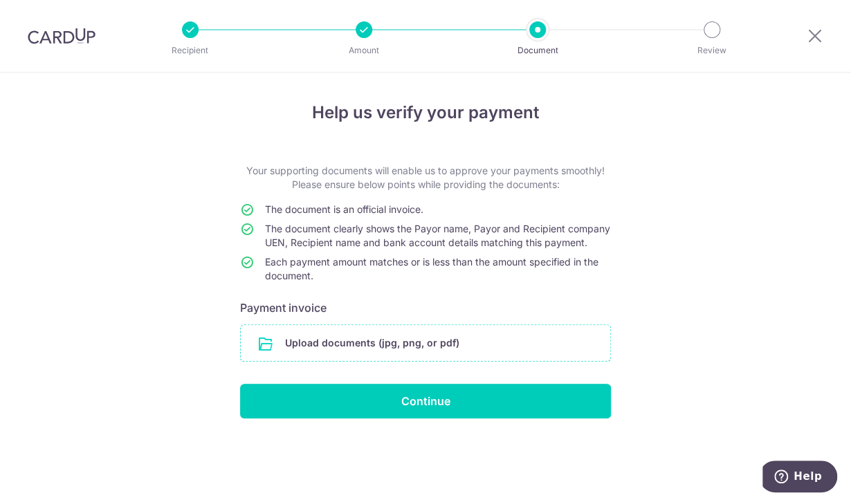
click at [386, 361] on input "file" at bounding box center [426, 343] width 370 height 36
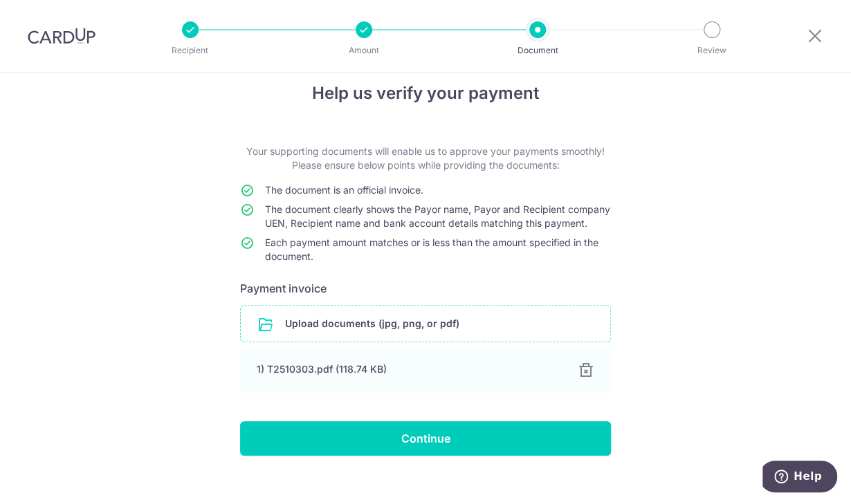
scroll to position [51, 0]
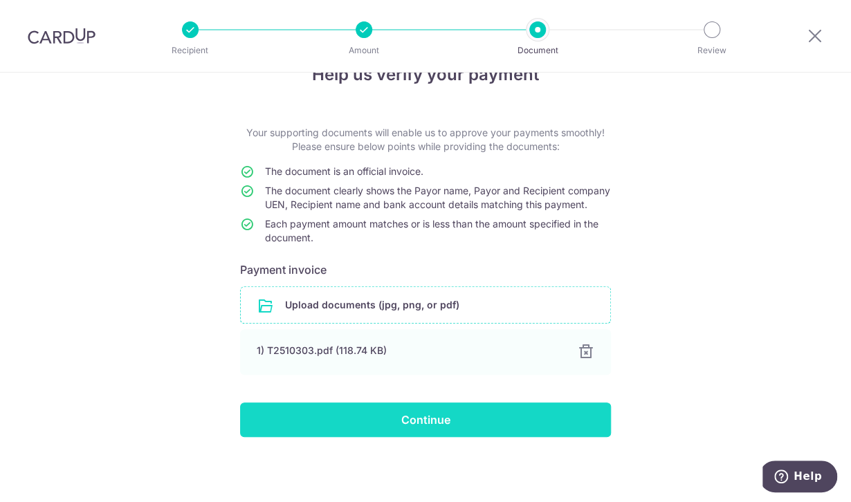
click at [388, 426] on input "Continue" at bounding box center [425, 420] width 371 height 35
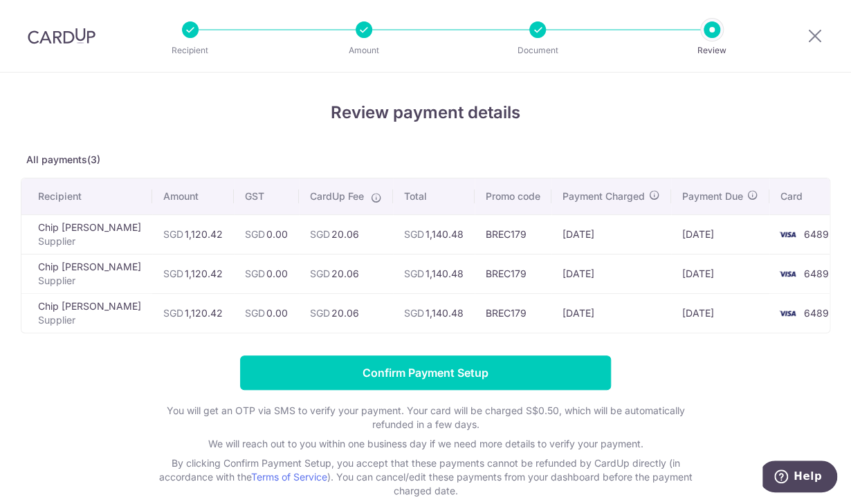
click at [101, 403] on form "Confirm Payment Setup You will get an OTP via SMS to verify your payment. Your …" at bounding box center [426, 427] width 810 height 143
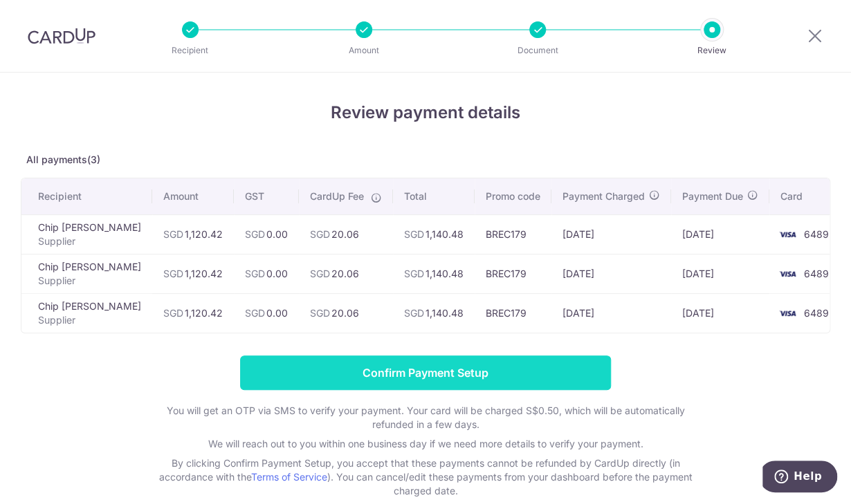
click at [448, 379] on input "Confirm Payment Setup" at bounding box center [425, 373] width 371 height 35
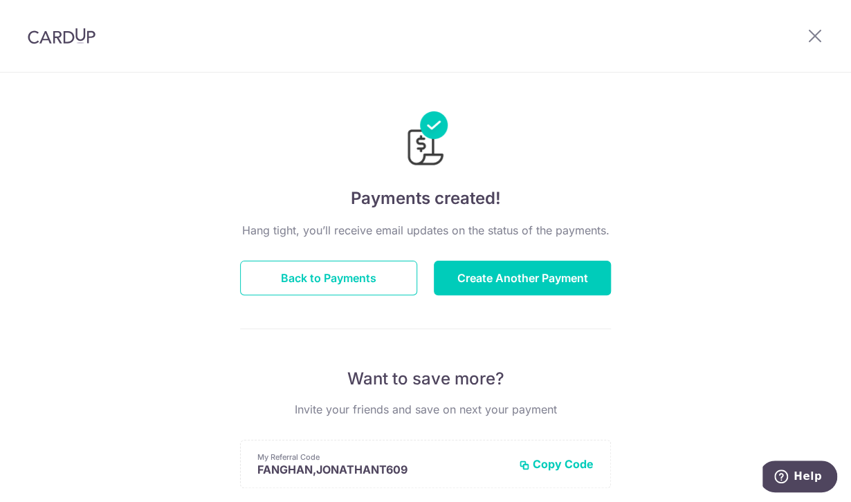
click at [336, 305] on div "Hang tight, you’ll receive email updates on the status of the payments. Back to…" at bounding box center [425, 484] width 371 height 525
click at [330, 284] on button "Back to Payments" at bounding box center [328, 278] width 177 height 35
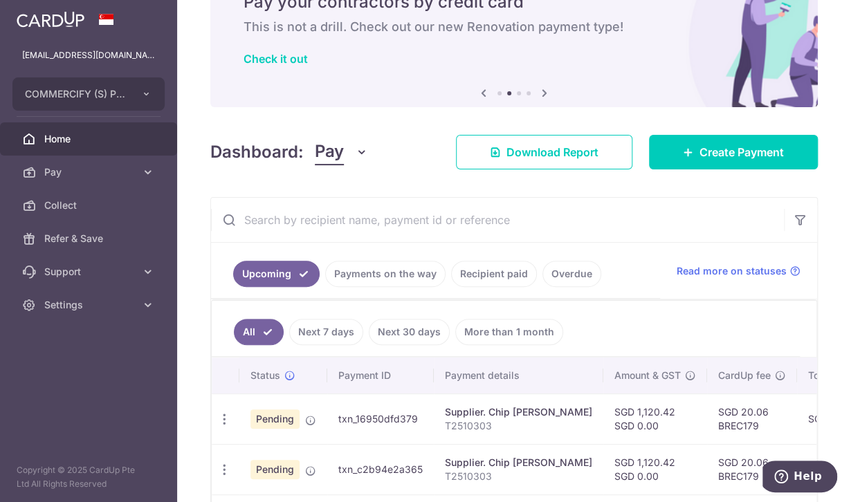
scroll to position [185, 0]
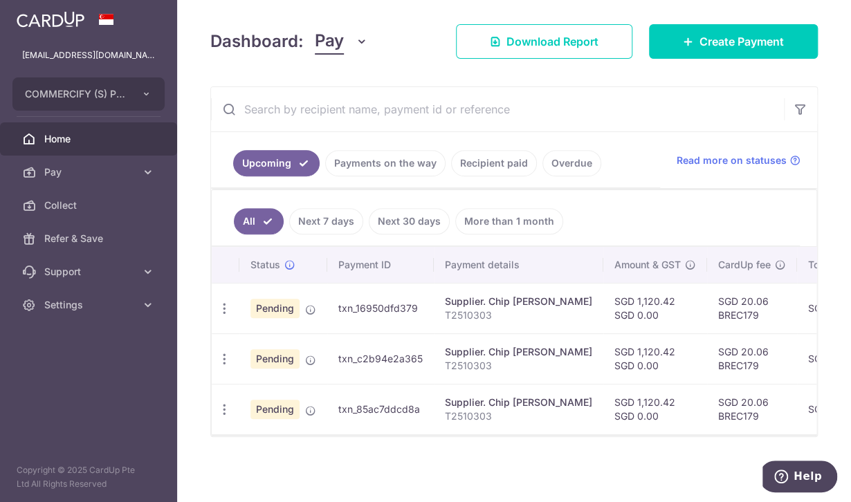
click at [561, 162] on link "Overdue" at bounding box center [572, 163] width 59 height 26
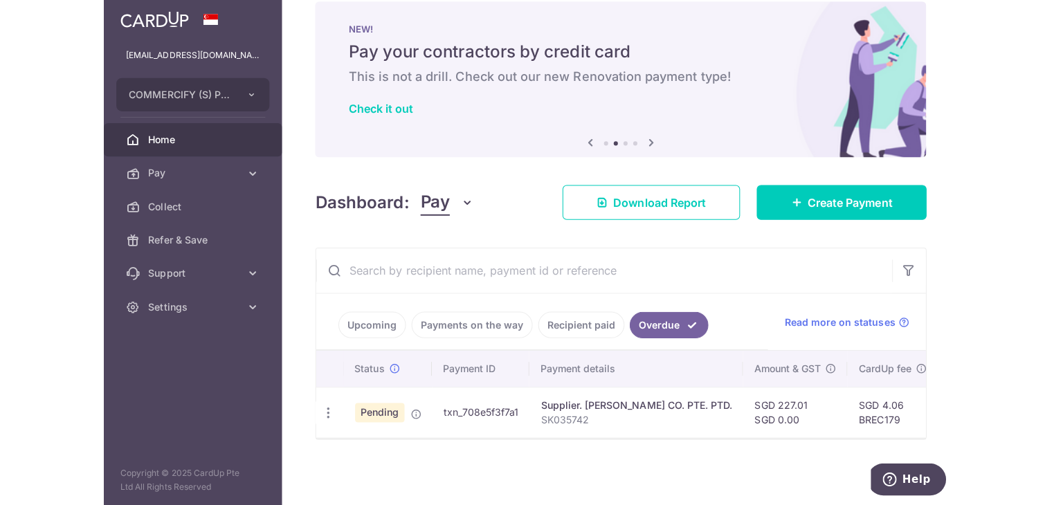
scroll to position [24, 0]
